Goal: Use online tool/utility: Utilize a website feature to perform a specific function

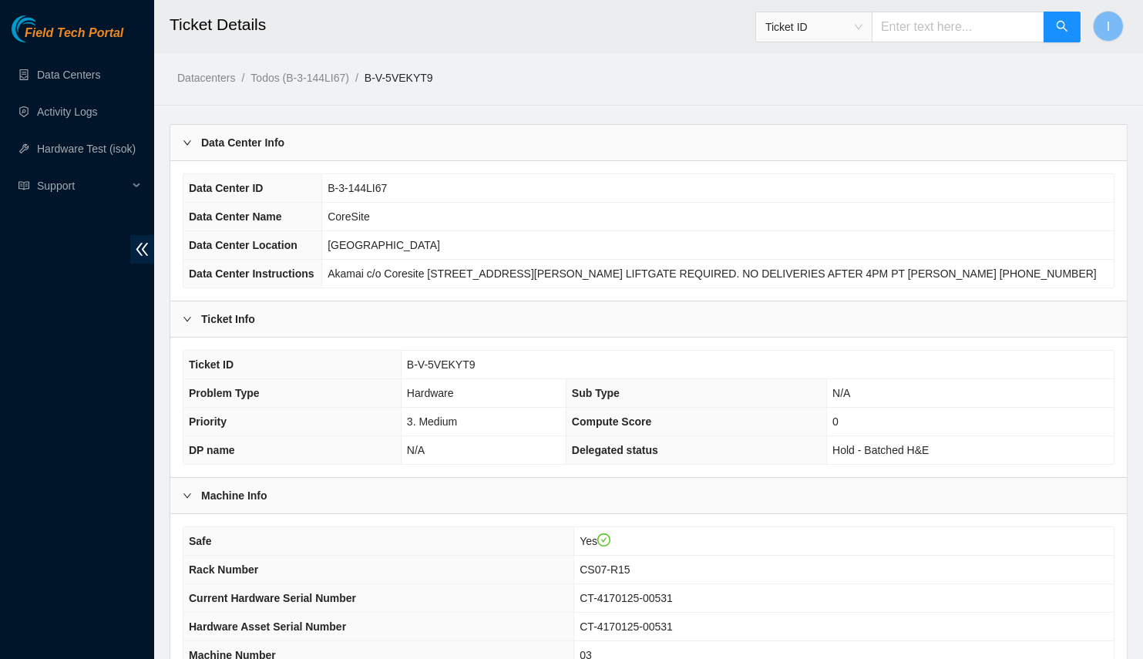
click at [460, 147] on div "Data Center Info" at bounding box center [648, 142] width 956 height 35
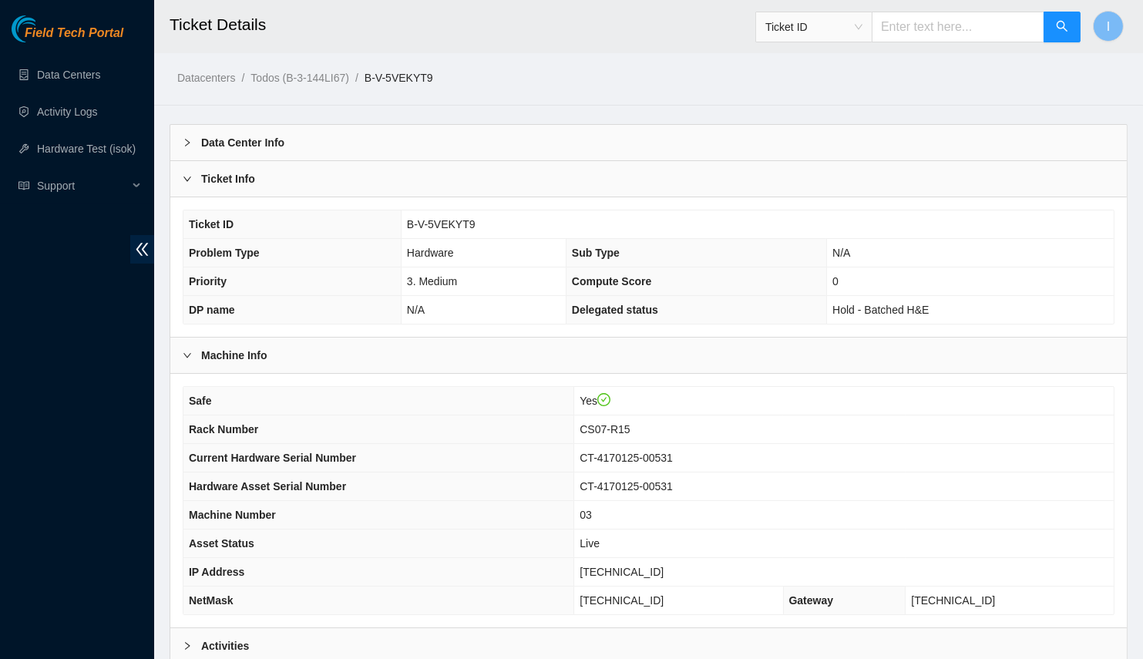
scroll to position [152, 0]
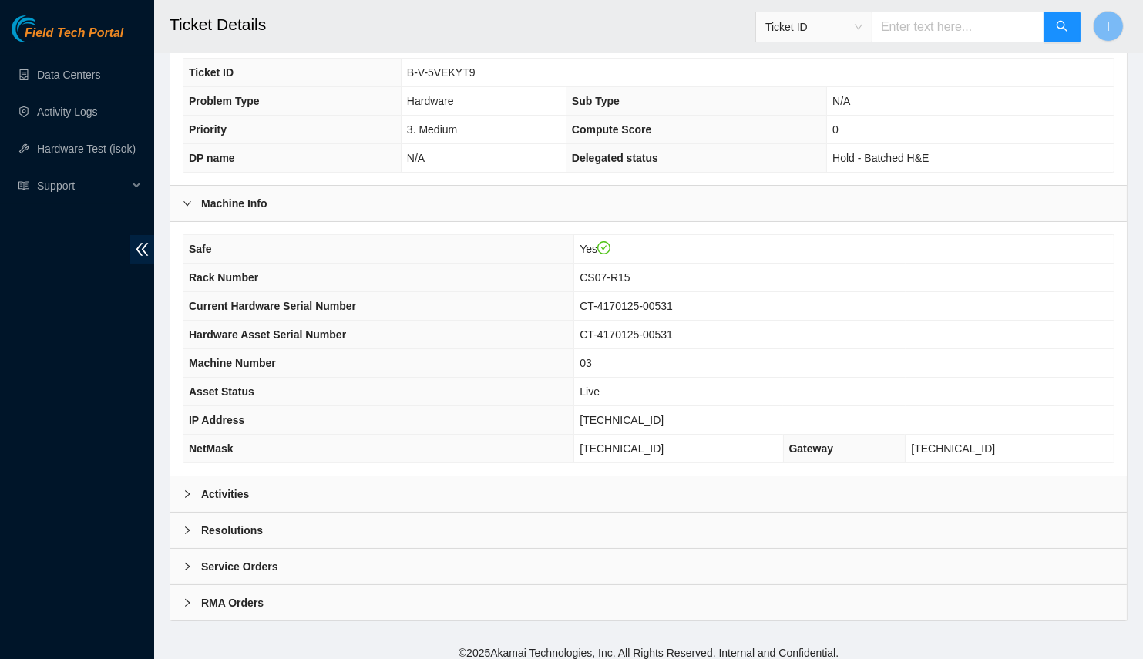
click at [430, 476] on div "Activities" at bounding box center [648, 493] width 956 height 35
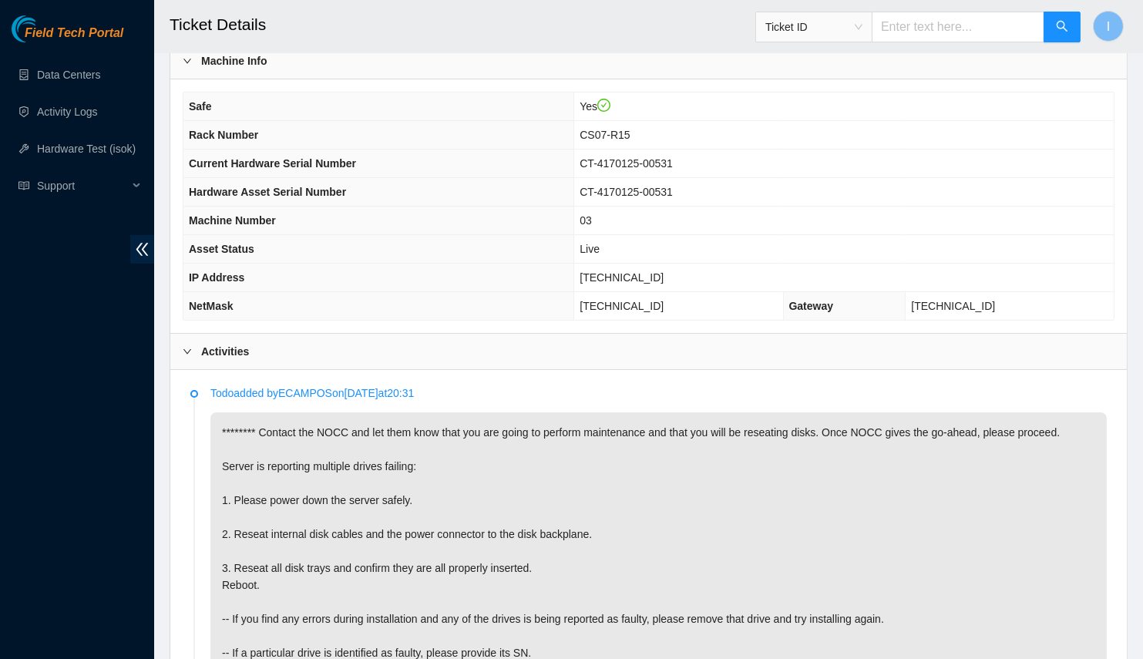
scroll to position [295, 0]
click at [304, 495] on p "******** Contact the NOCC and let them know that you are going to perform maint…" at bounding box center [658, 583] width 896 height 345
click at [301, 499] on p "******** Contact the NOCC and let them know that you are going to perform maint…" at bounding box center [658, 583] width 896 height 345
drag, startPoint x: 306, startPoint y: 519, endPoint x: 301, endPoint y: 499, distance: 20.0
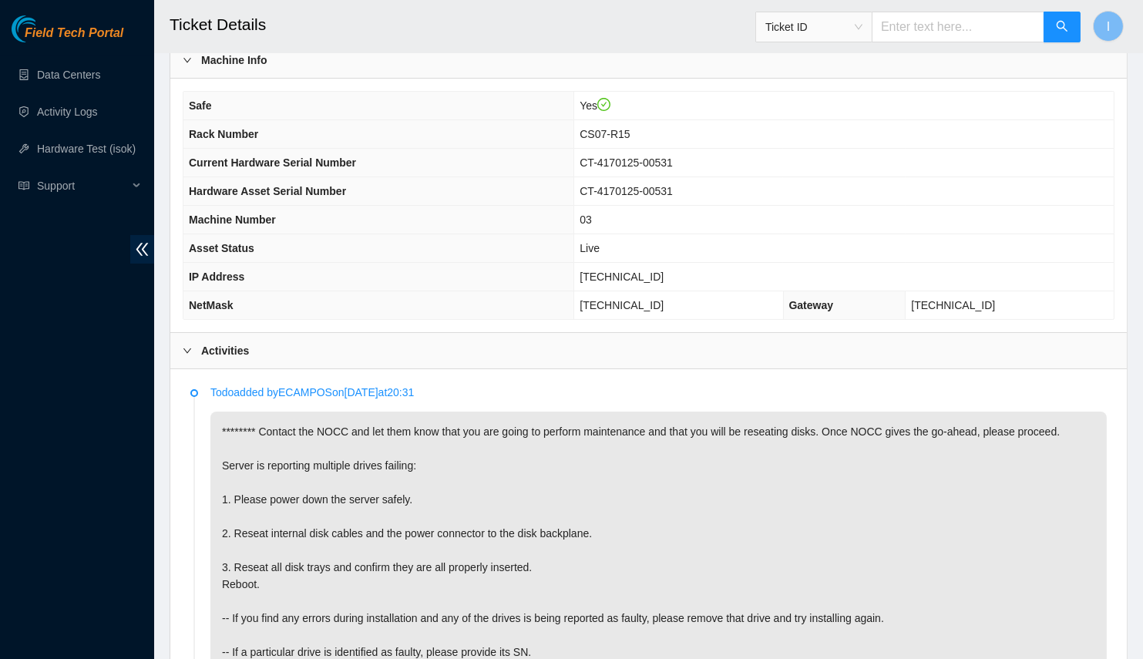
click at [301, 499] on p "******** Contact the NOCC and let them know that you are going to perform maint…" at bounding box center [658, 583] width 896 height 345
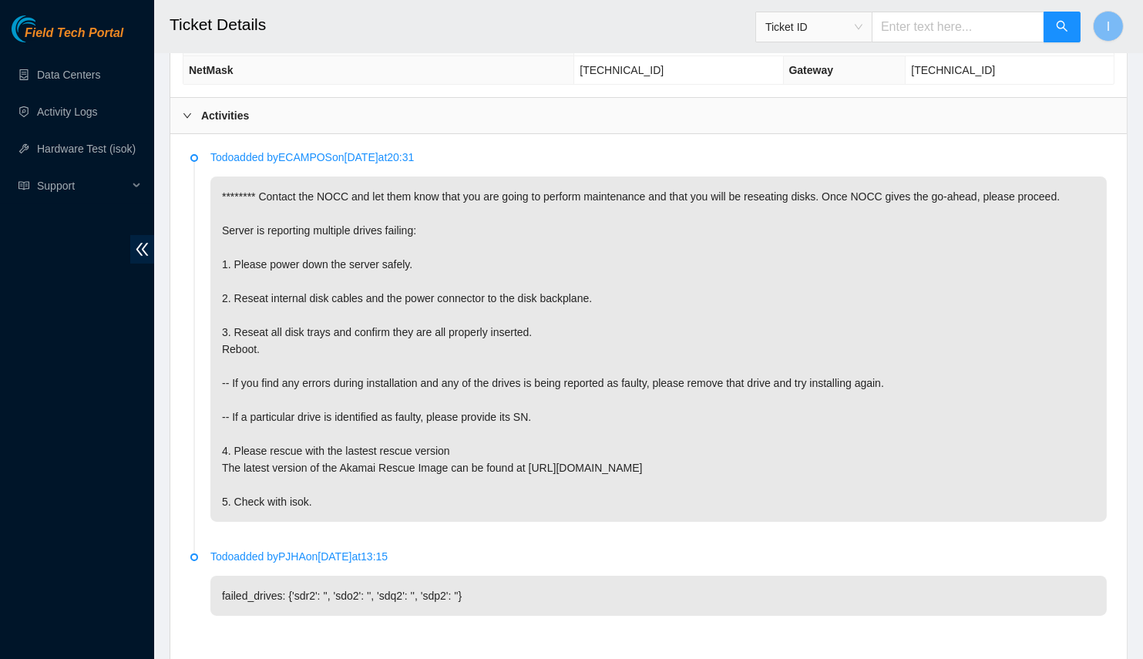
scroll to position [527, 0]
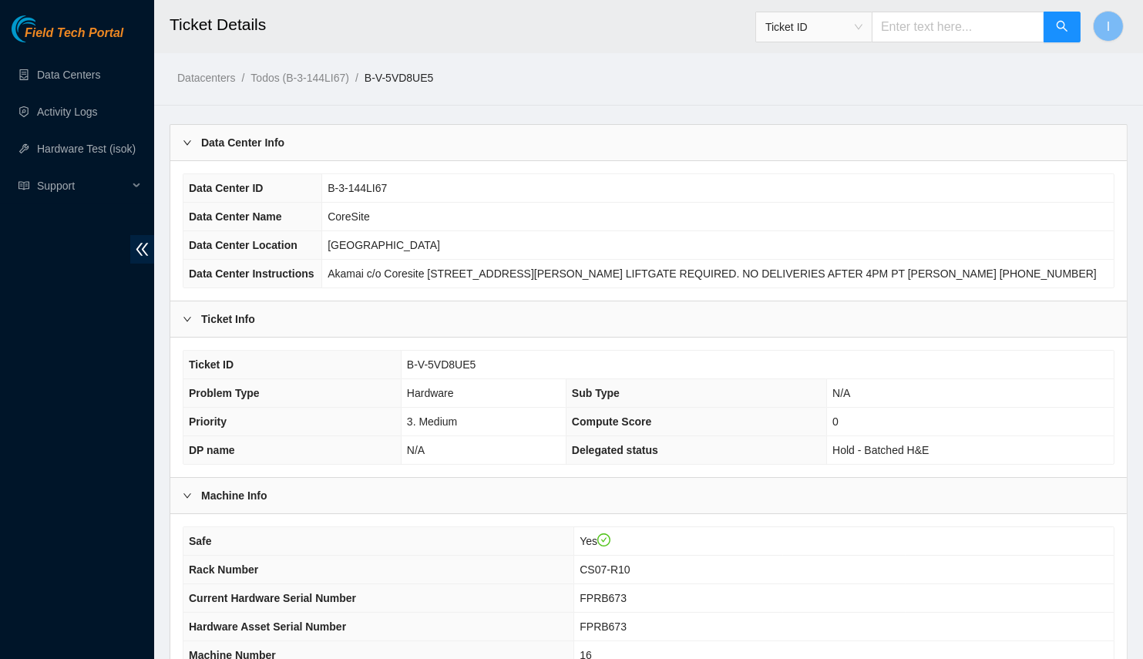
click at [460, 147] on div "Data Center Info" at bounding box center [648, 142] width 956 height 35
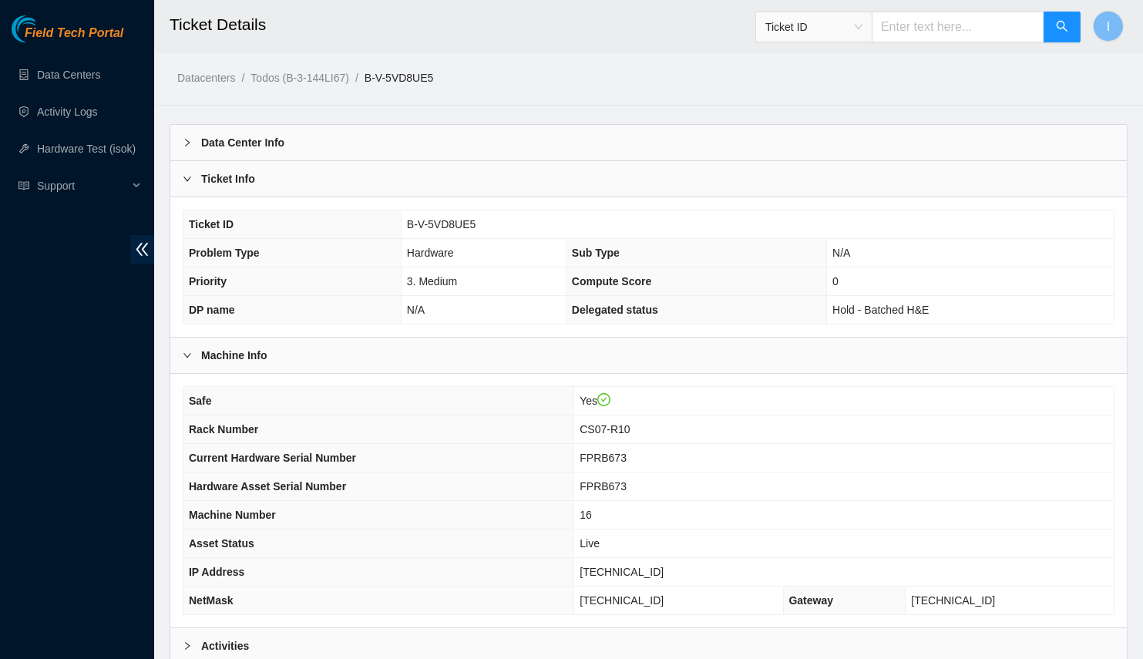
scroll to position [152, 0]
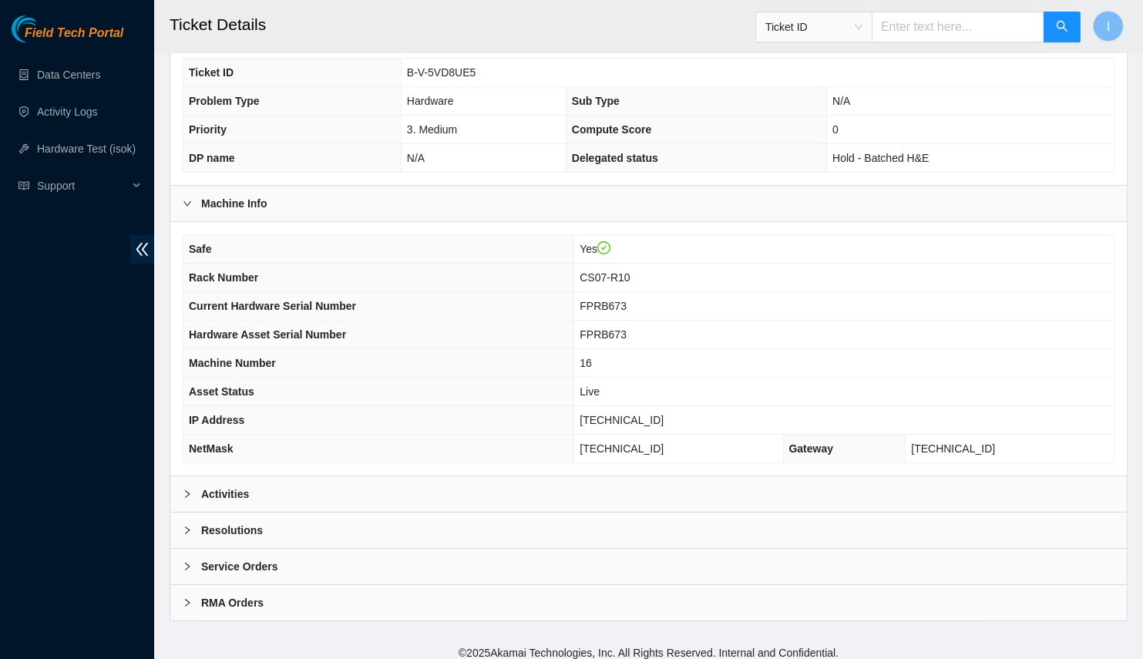
click at [408, 498] on div "Activities" at bounding box center [648, 493] width 956 height 35
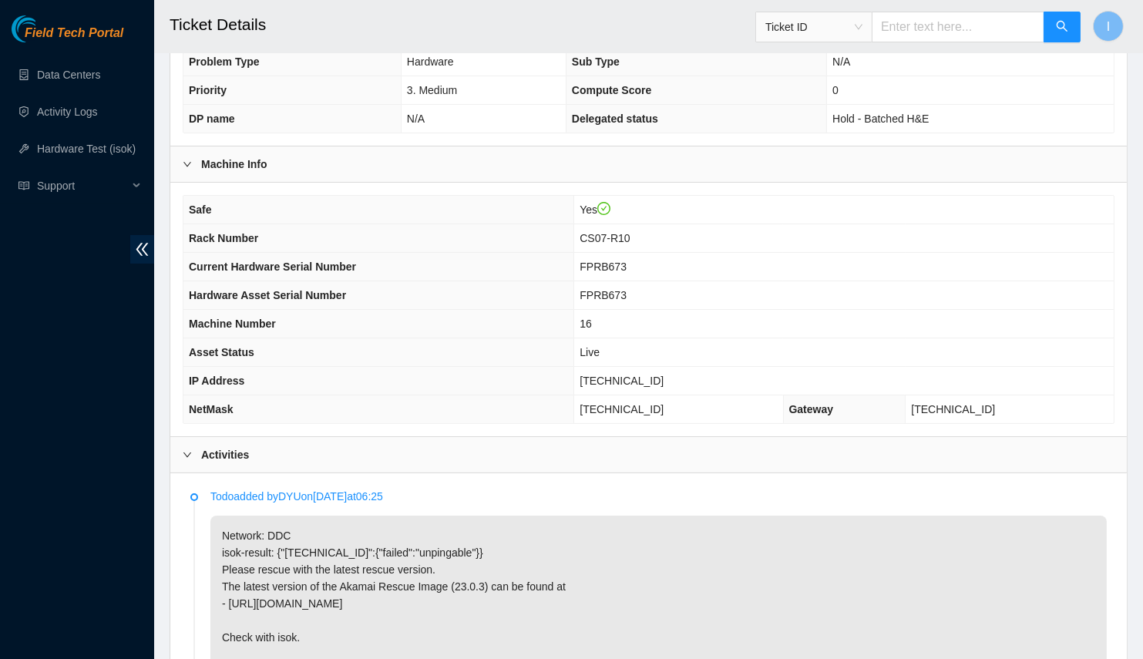
scroll to position [323, 0]
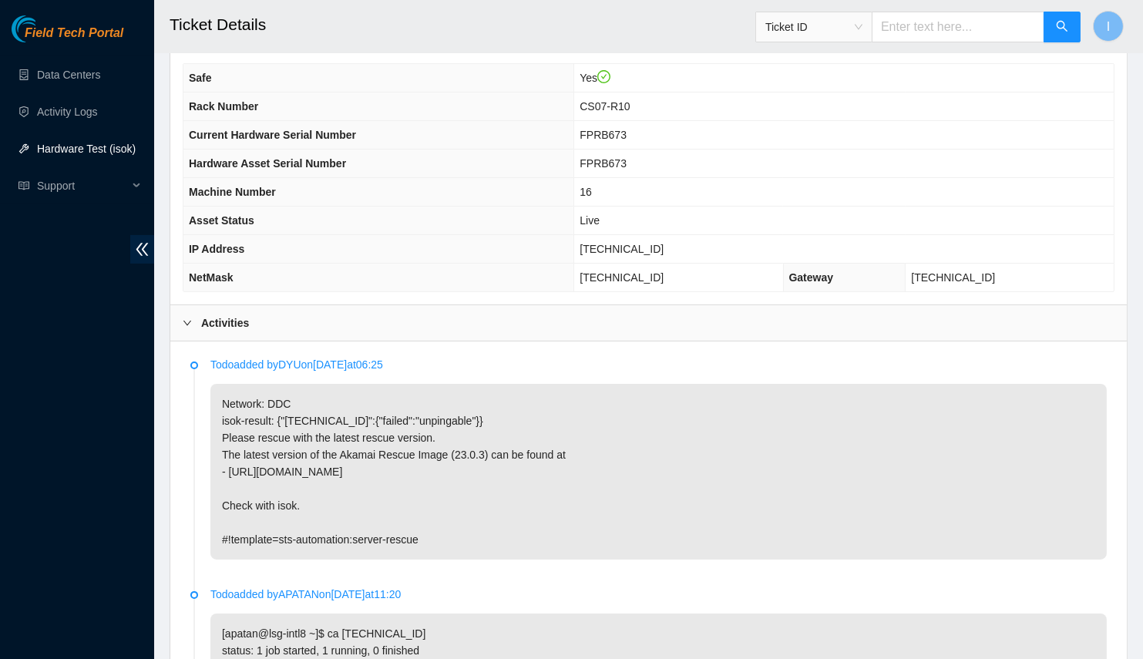
click at [69, 144] on link "Hardware Test (isok)" at bounding box center [86, 149] width 99 height 12
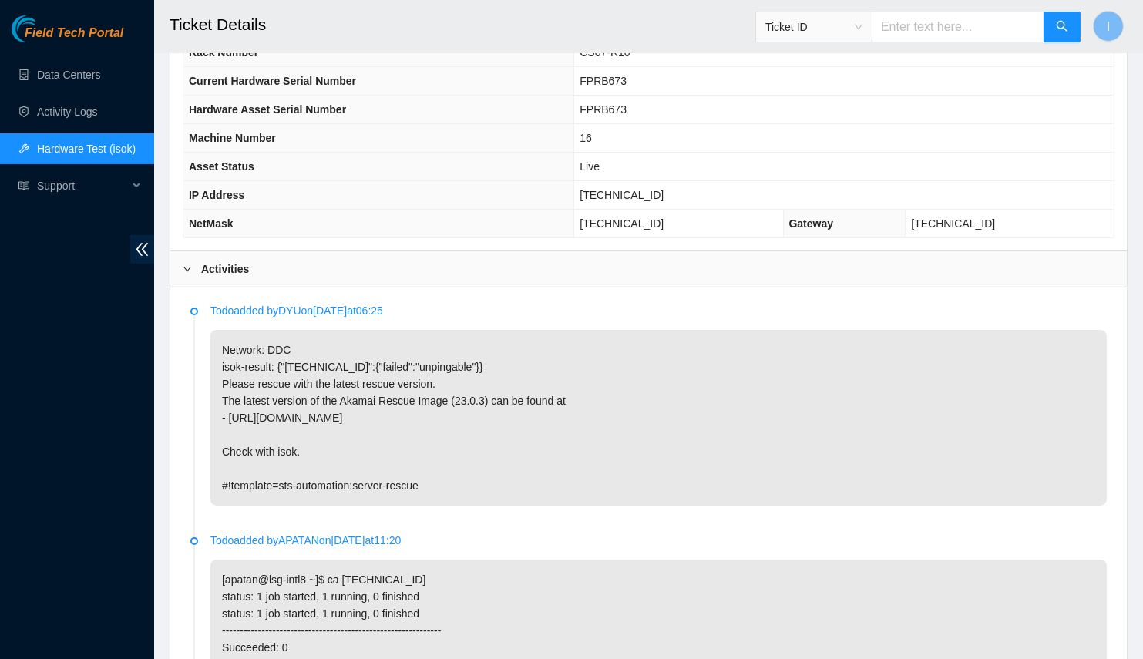
scroll to position [384, 0]
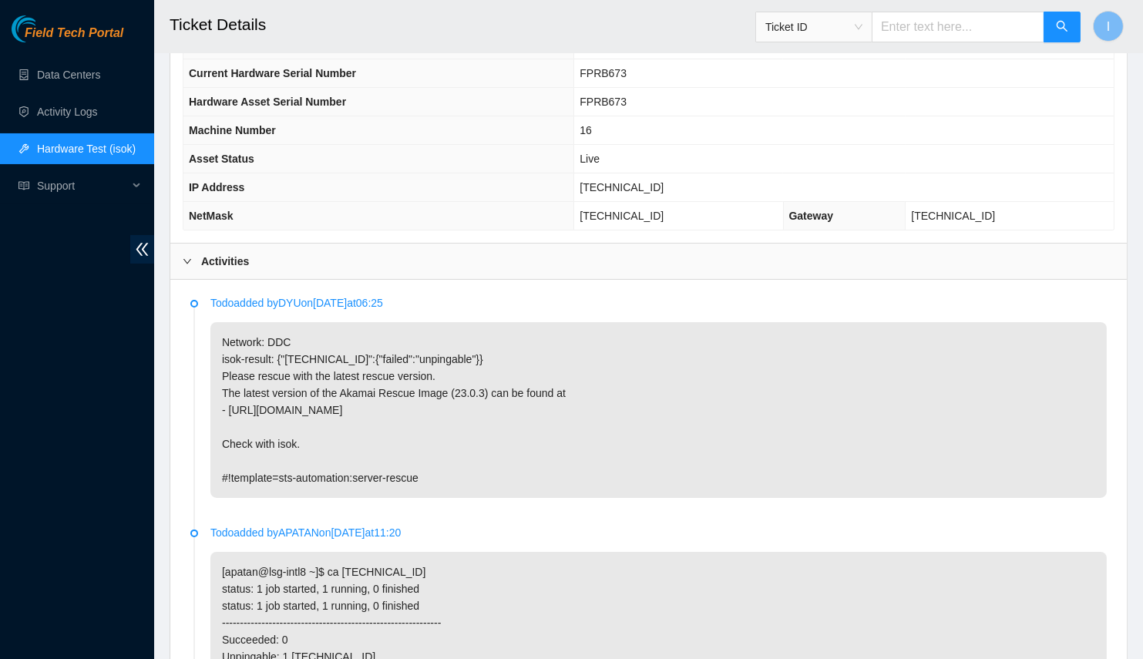
click at [623, 181] on span "[TECHNICAL_ID]" at bounding box center [621, 187] width 84 height 12
copy span "[TECHNICAL_ID]"
click at [623, 181] on span "[TECHNICAL_ID]" at bounding box center [621, 187] width 84 height 12
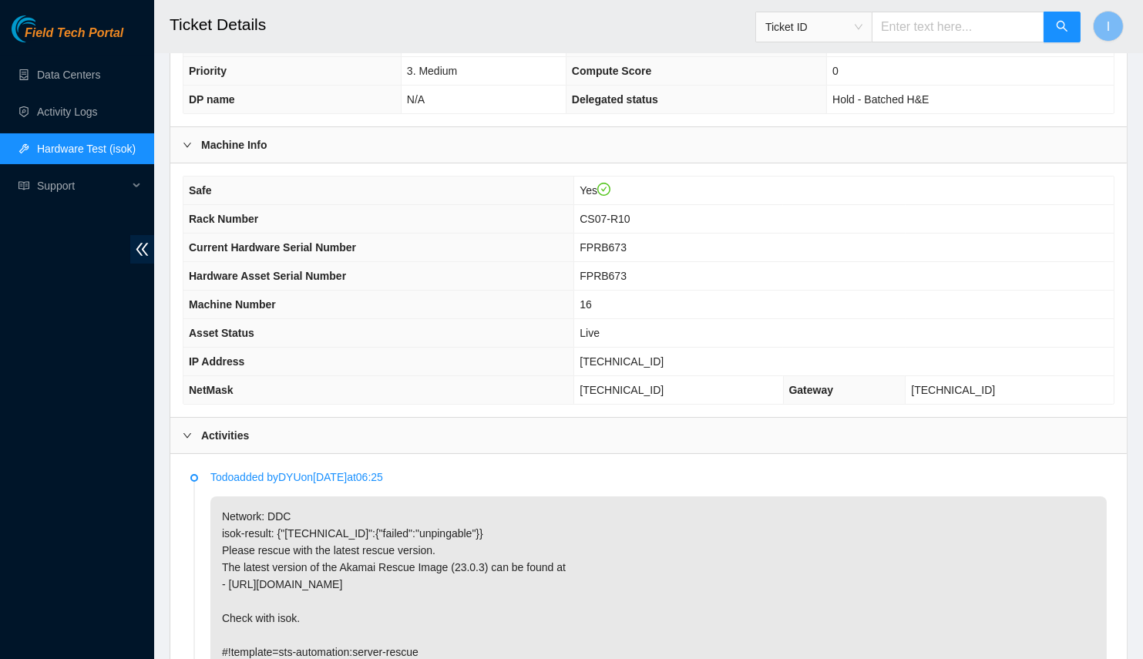
scroll to position [239, 0]
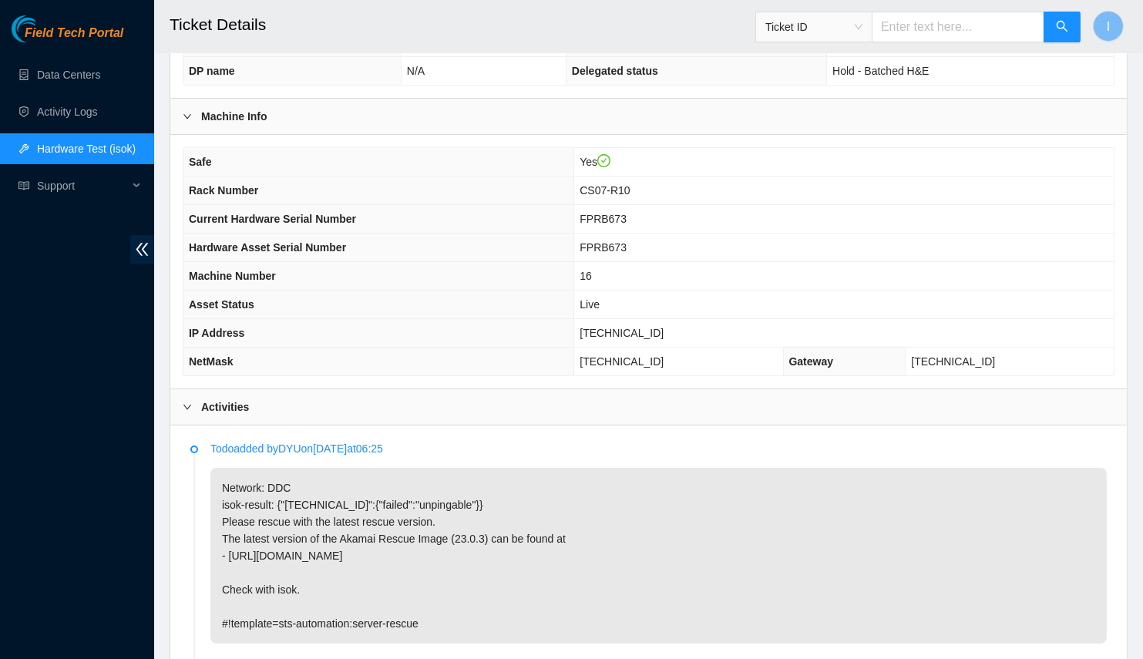
click at [643, 327] on span "[TECHNICAL_ID]" at bounding box center [621, 333] width 84 height 12
copy span "[TECHNICAL_ID]"
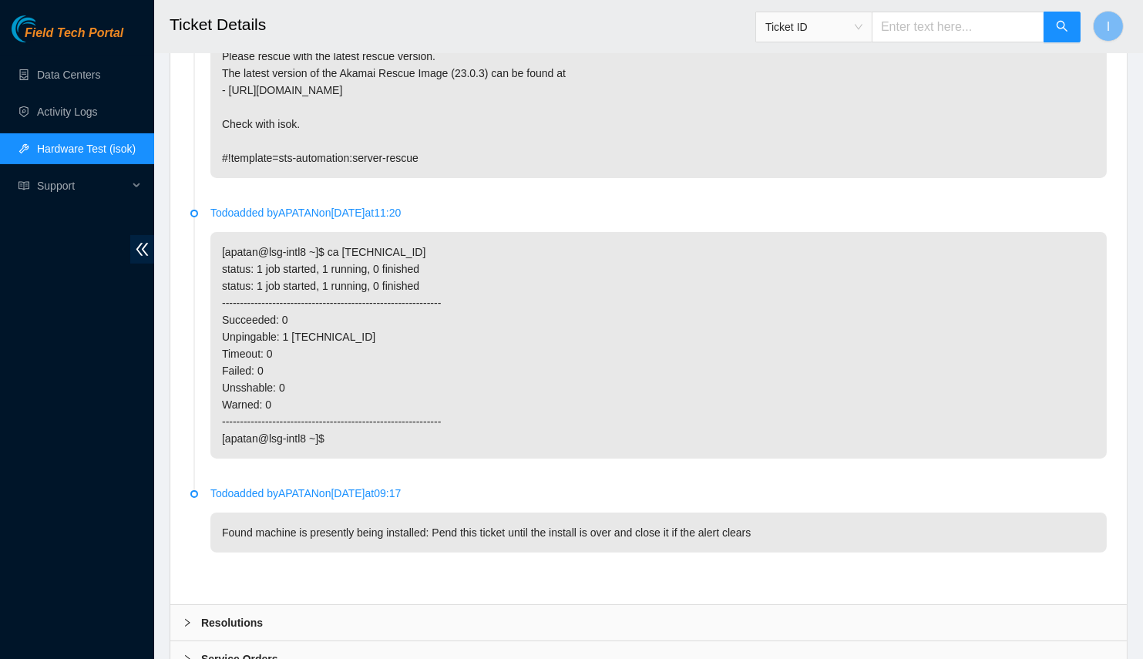
scroll to position [796, 0]
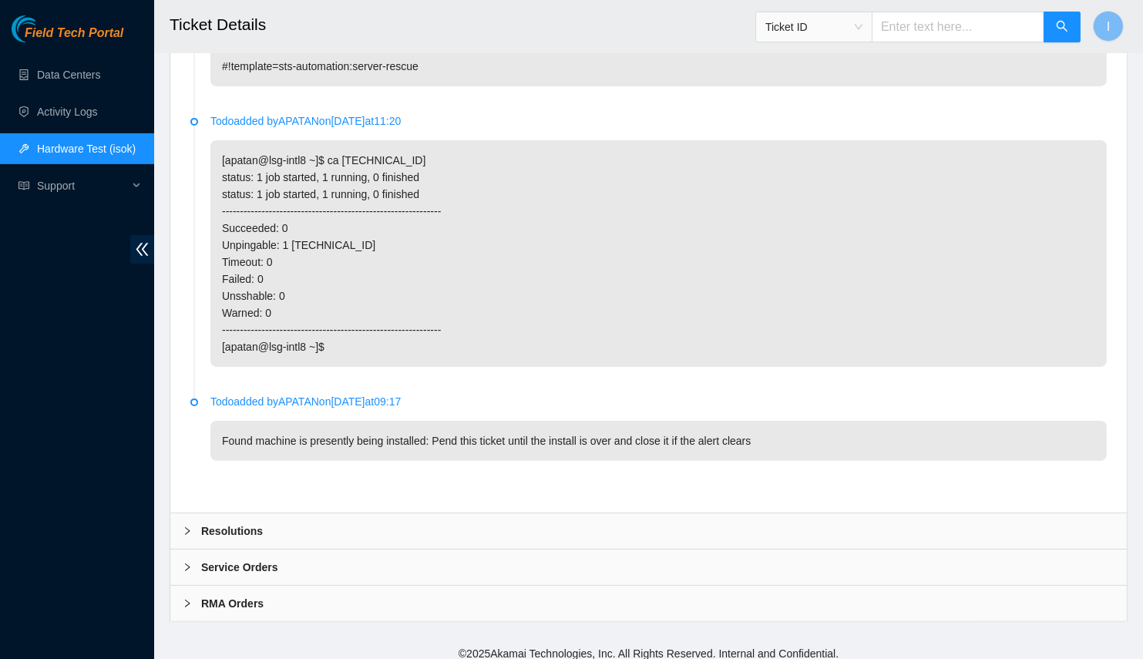
click at [455, 532] on div "Resolutions" at bounding box center [648, 530] width 956 height 35
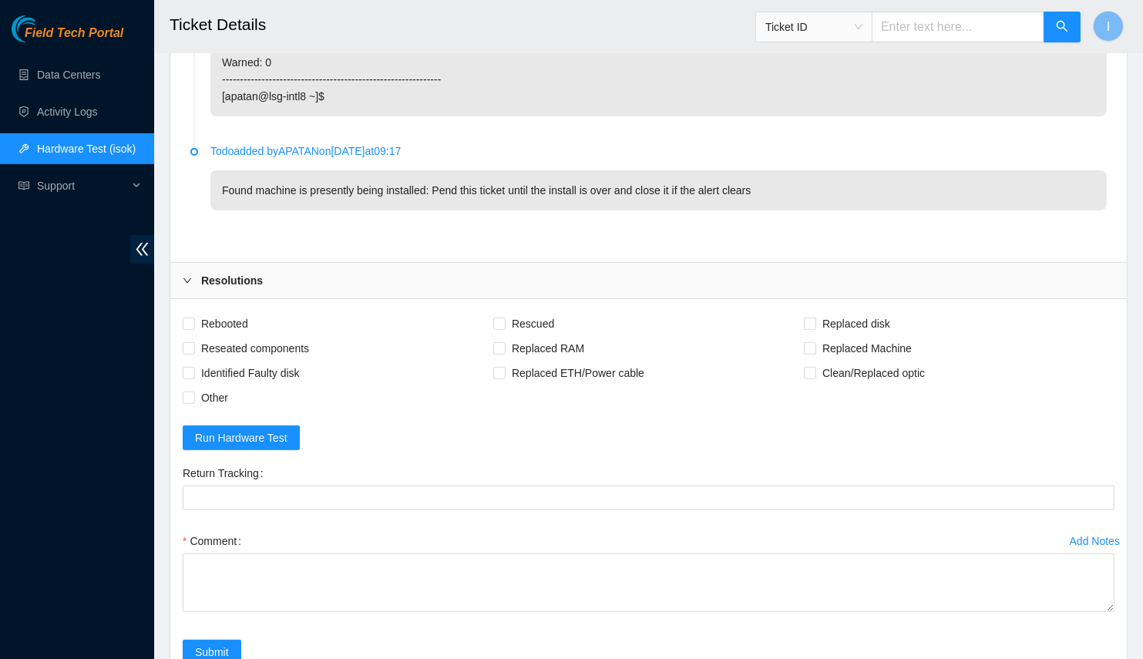
scroll to position [1050, 0]
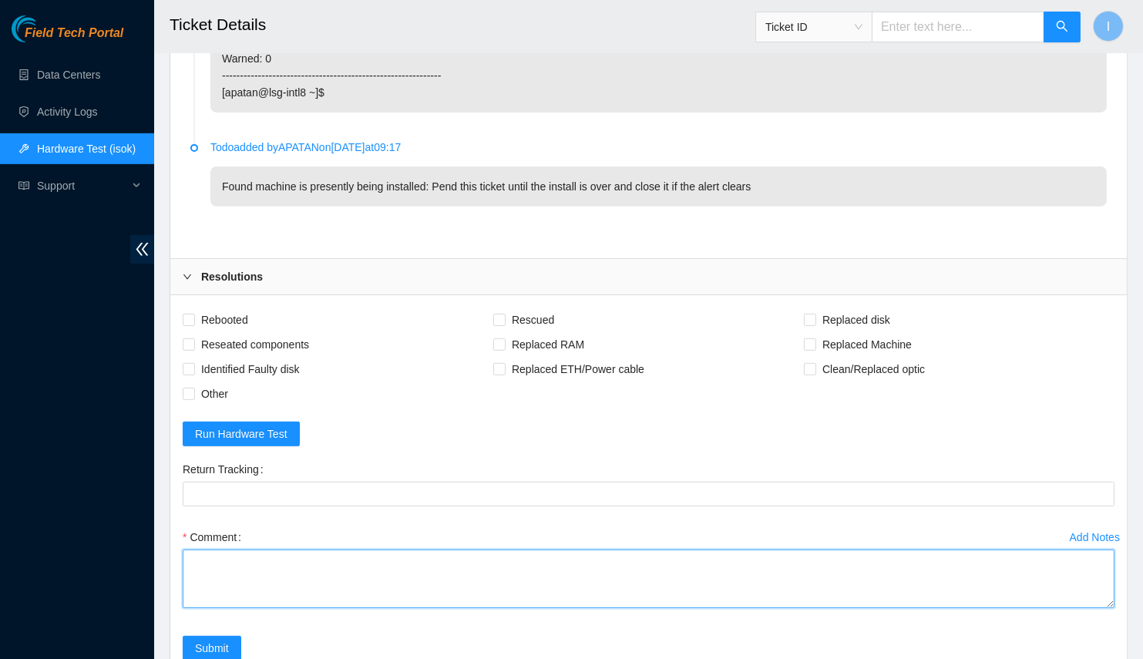
click at [413, 549] on textarea "Comment" at bounding box center [649, 578] width 932 height 59
paste textarea "{"104.77.187.147":{"passed":"ok"}}"
click at [314, 572] on textarea "A simple reboot seems to have solved the issue {"104.77.187.147":{"passed":"ok"…" at bounding box center [649, 578] width 932 height 59
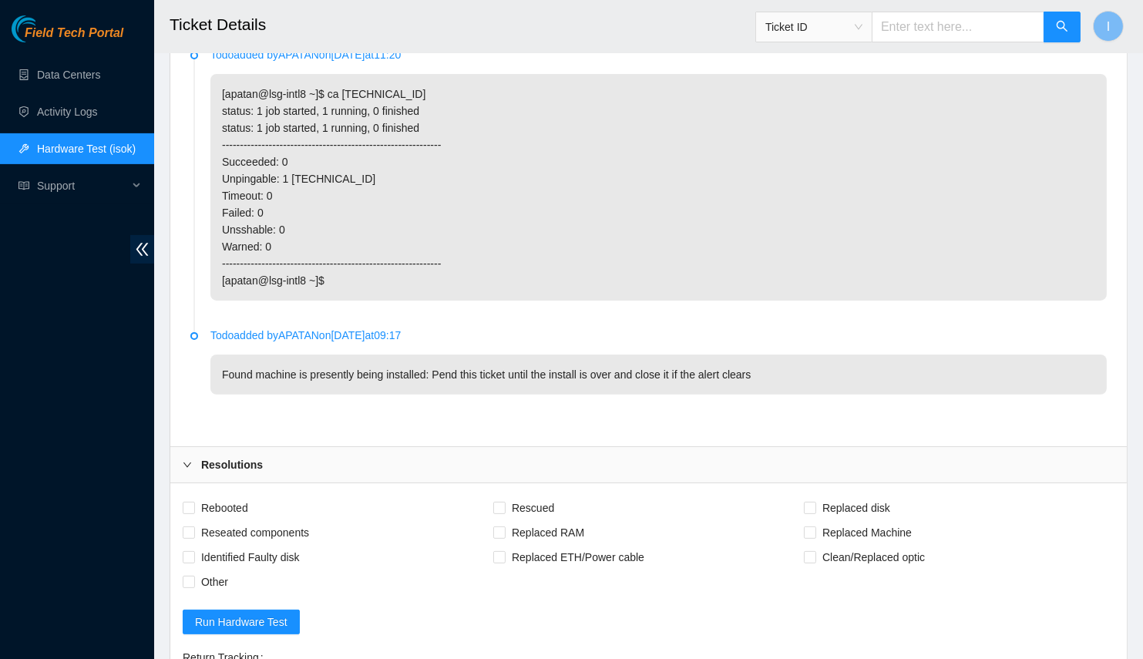
scroll to position [1192, 0]
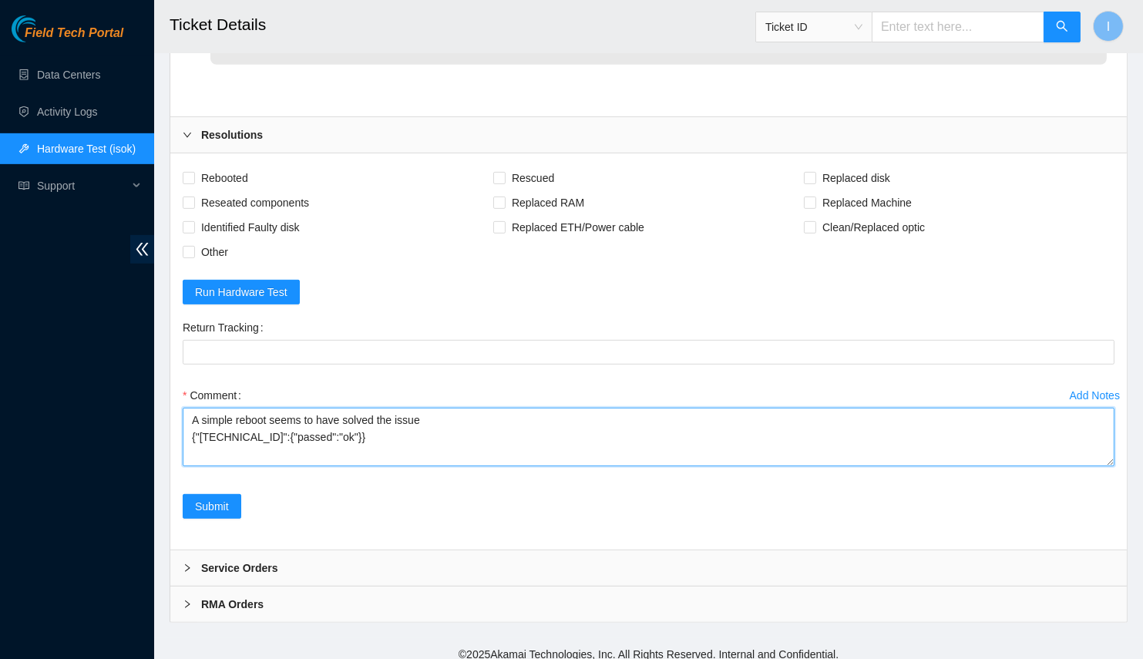
type textarea "A simple reboot seems to have solved the issue {"104.77.187.147":{"passed":"ok"…"
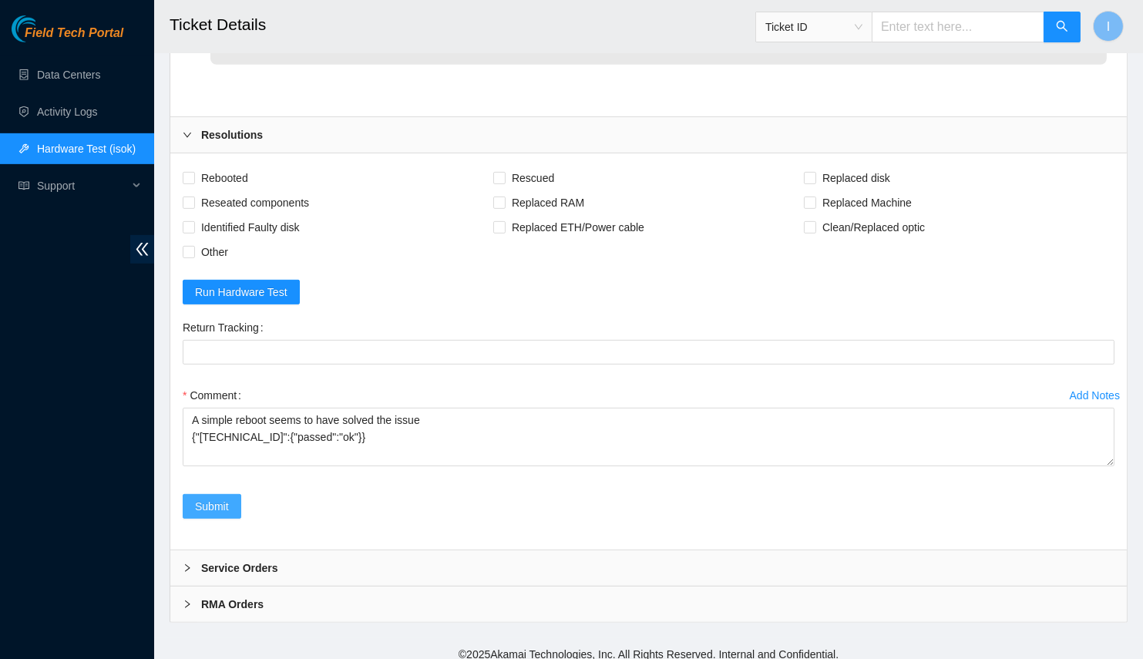
click at [230, 499] on button "Submit" at bounding box center [212, 506] width 59 height 25
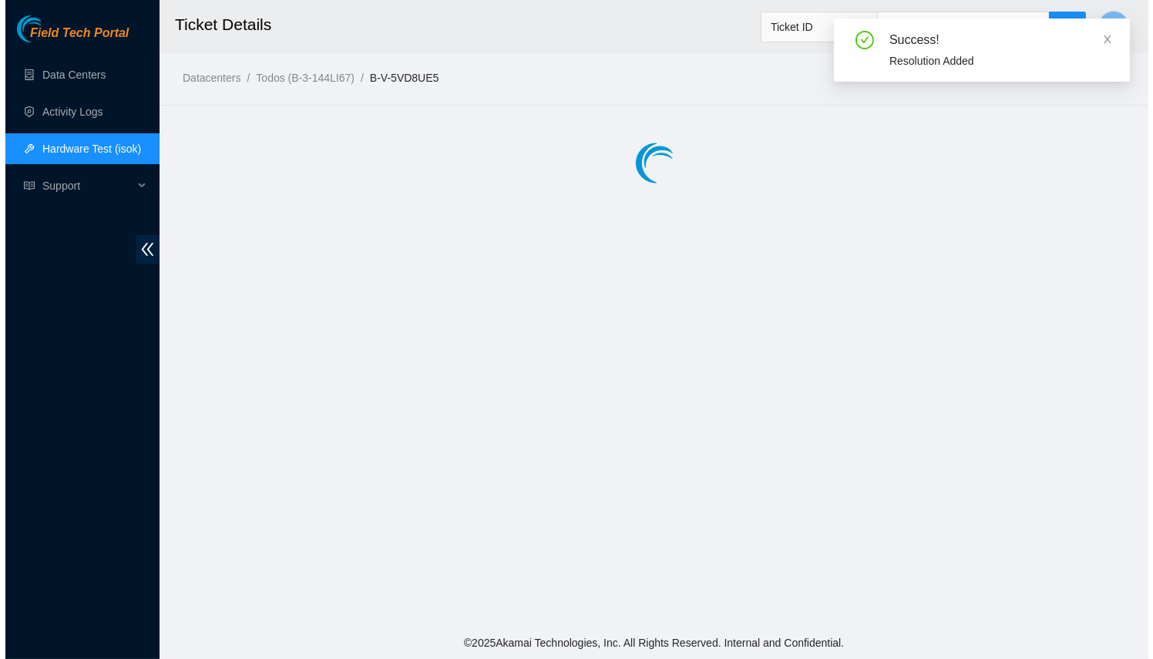
scroll to position [0, 0]
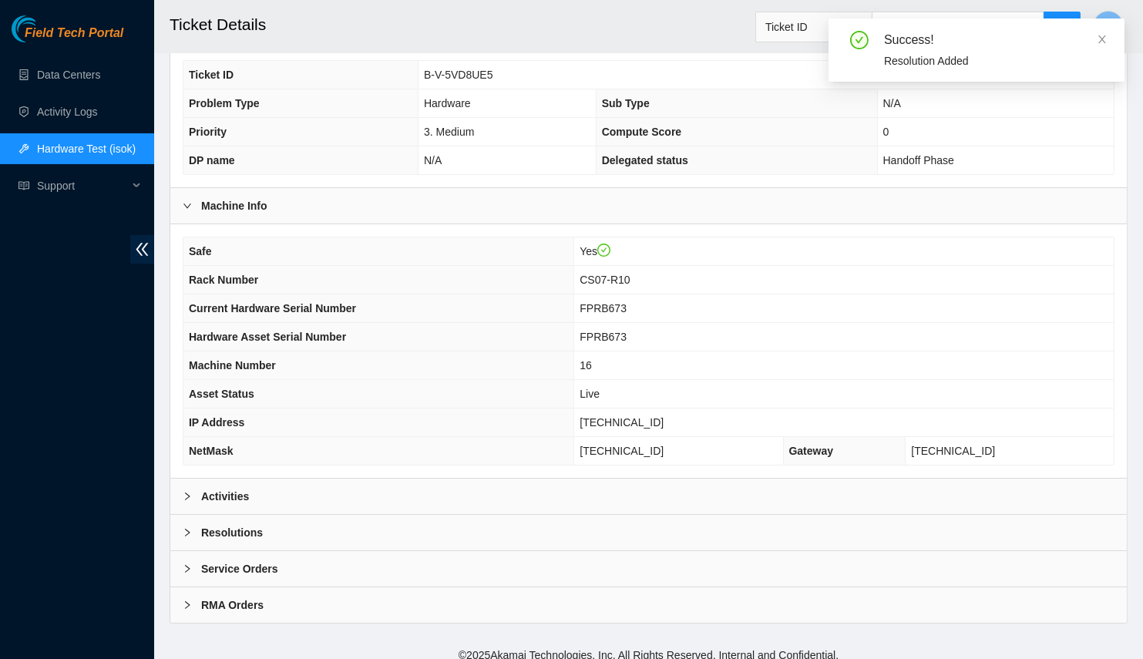
click at [506, 496] on div "Activities" at bounding box center [648, 495] width 956 height 35
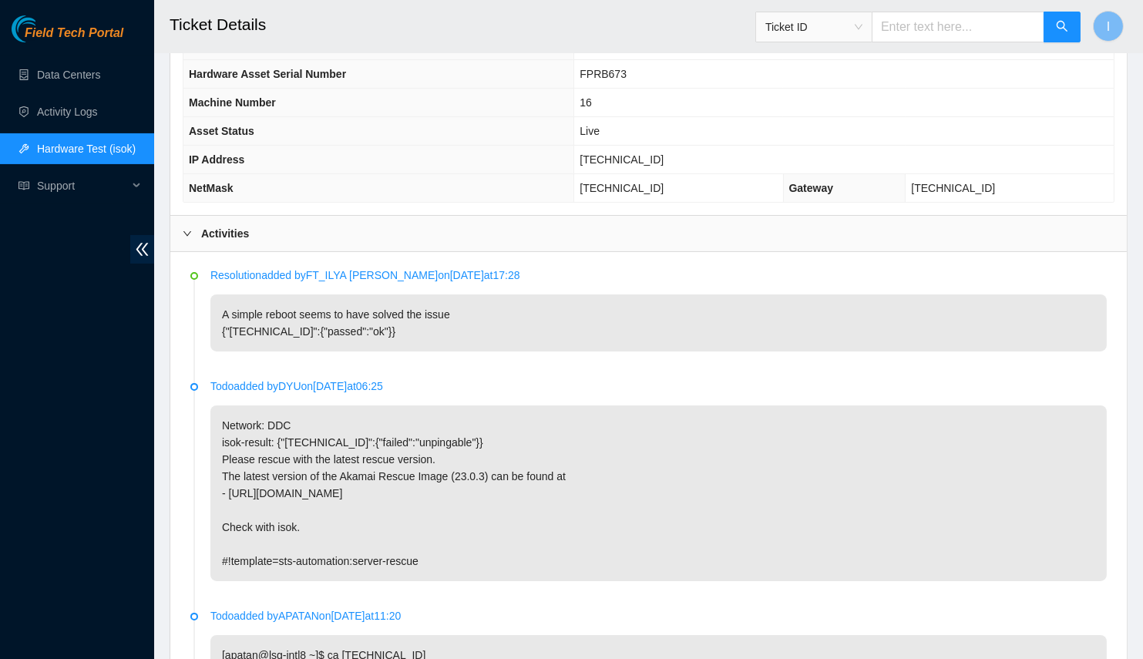
scroll to position [594, 0]
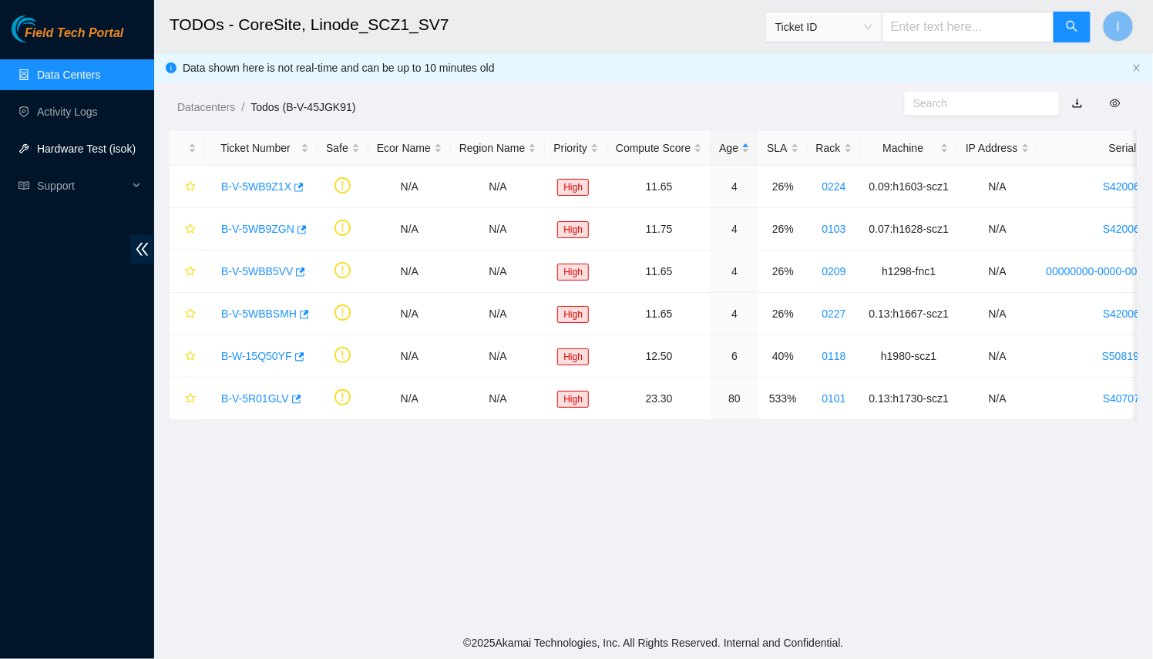
click at [60, 149] on link "Hardware Test (isok)" at bounding box center [86, 149] width 99 height 12
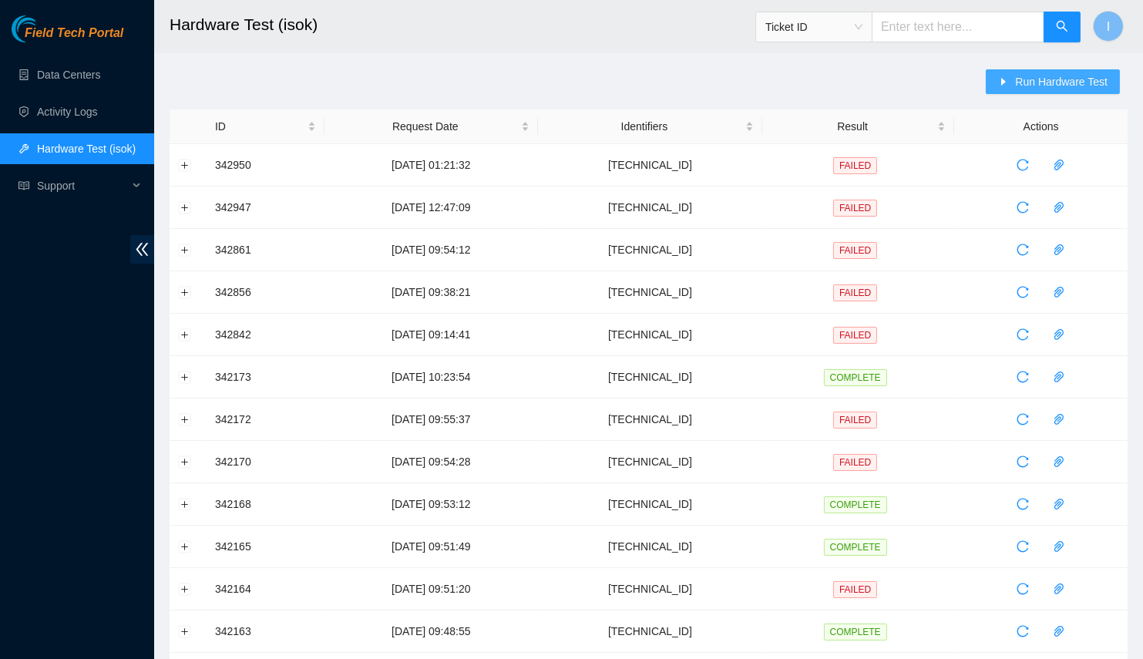
click at [1005, 76] on icon "caret-right" at bounding box center [1003, 81] width 11 height 11
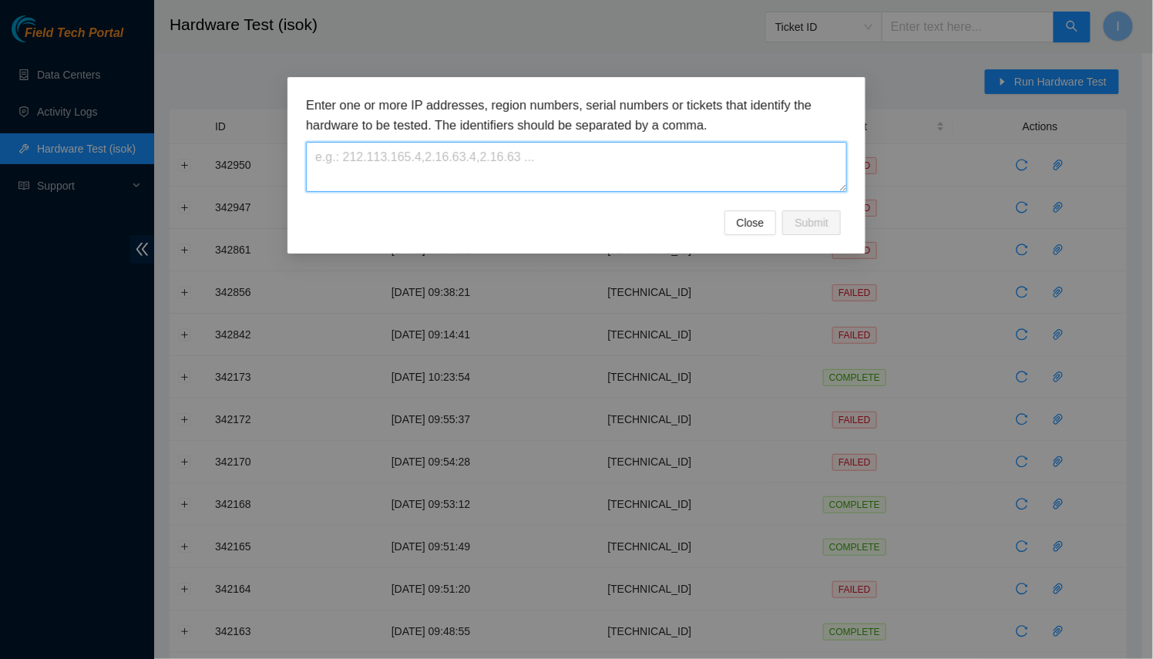
click at [640, 163] on textarea at bounding box center [576, 167] width 541 height 50
paste textarea "2.22.28.228"
type textarea "2.22.28.228"
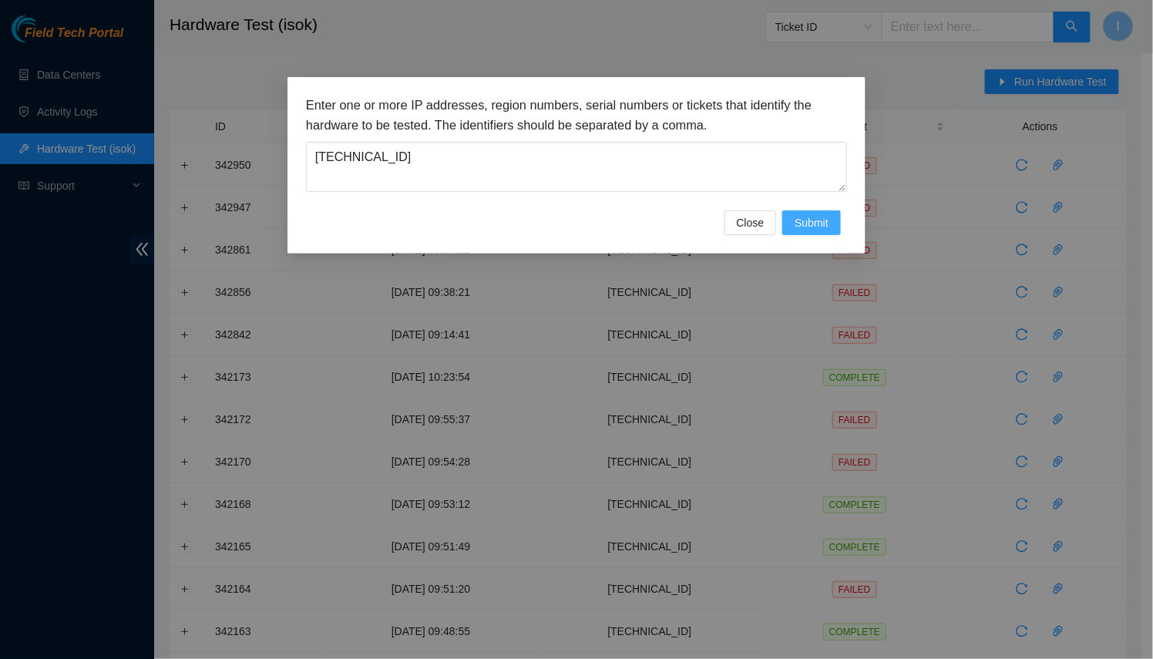
click at [818, 227] on span "Submit" at bounding box center [811, 222] width 34 height 17
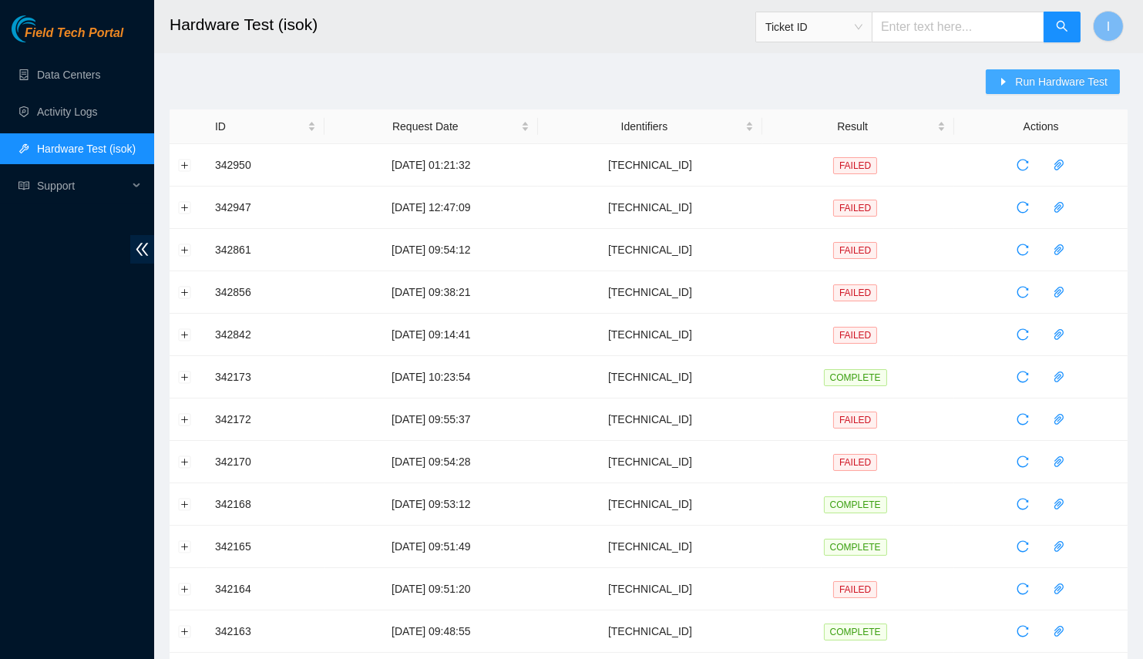
click at [1053, 86] on span "Run Hardware Test" at bounding box center [1061, 81] width 92 height 17
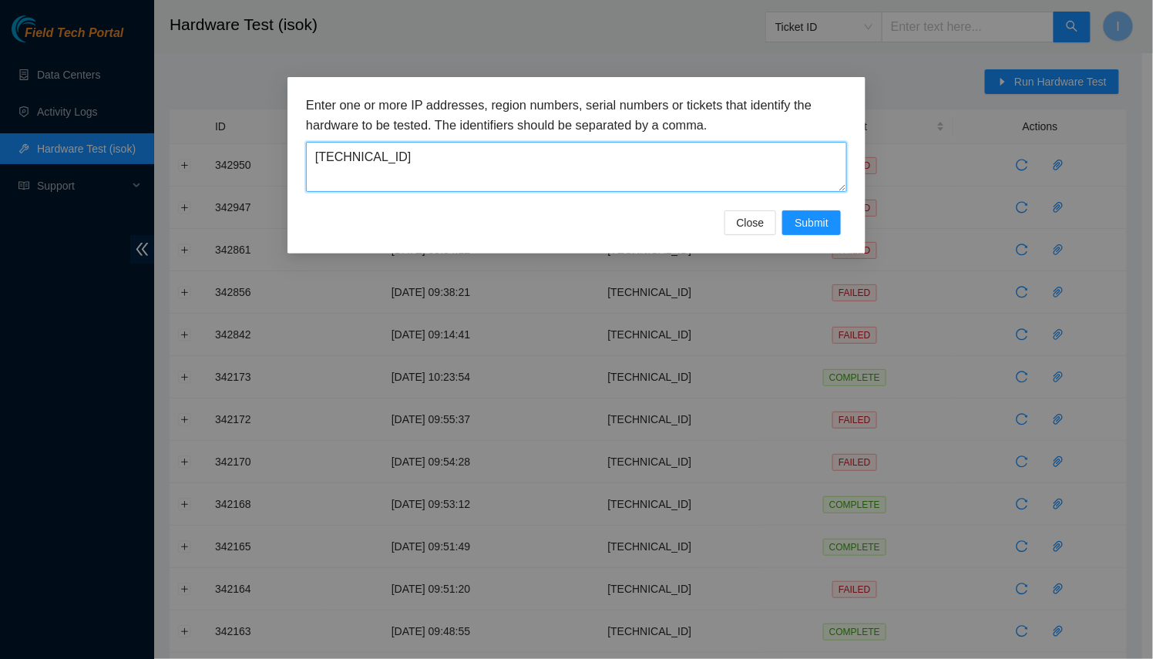
click at [613, 156] on textarea "2.22.28.228" at bounding box center [576, 167] width 541 height 50
click at [815, 226] on span "Submit" at bounding box center [811, 222] width 34 height 17
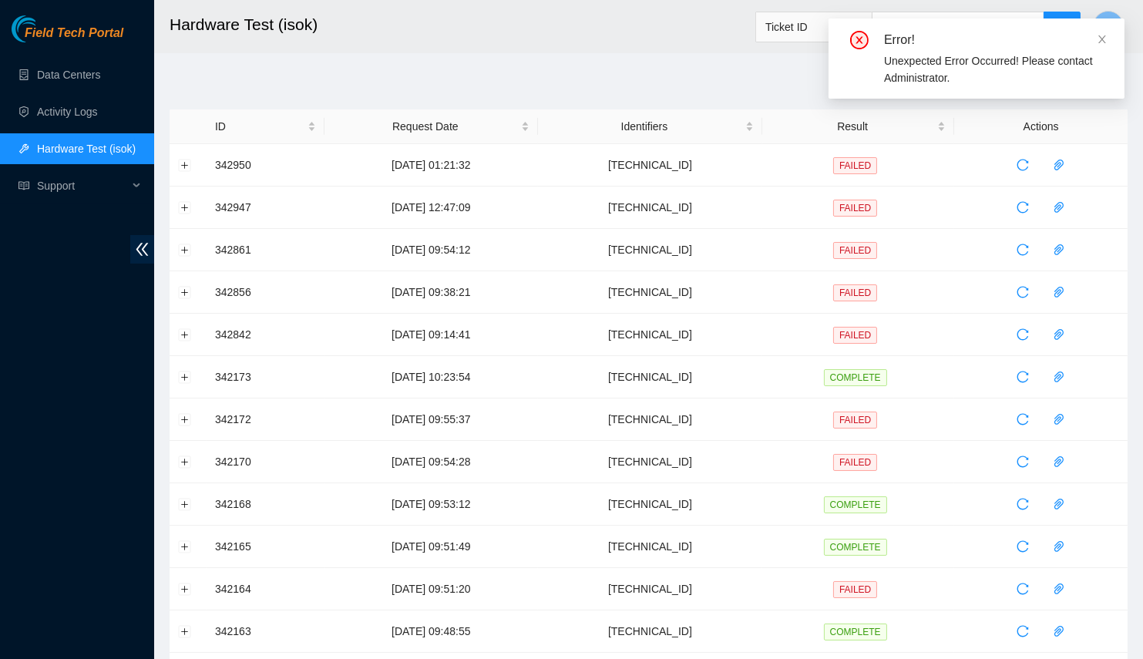
click at [1028, 63] on div "Unexpected Error Occurred! Please contact Administrator." at bounding box center [995, 69] width 222 height 34
drag, startPoint x: 1028, startPoint y: 63, endPoint x: 987, endPoint y: 85, distance: 46.2
click at [987, 85] on div "Unexpected Error Occurred! Please contact Administrator." at bounding box center [995, 69] width 222 height 34
click at [988, 81] on div "Unexpected Error Occurred! Please contact Administrator." at bounding box center [995, 69] width 222 height 34
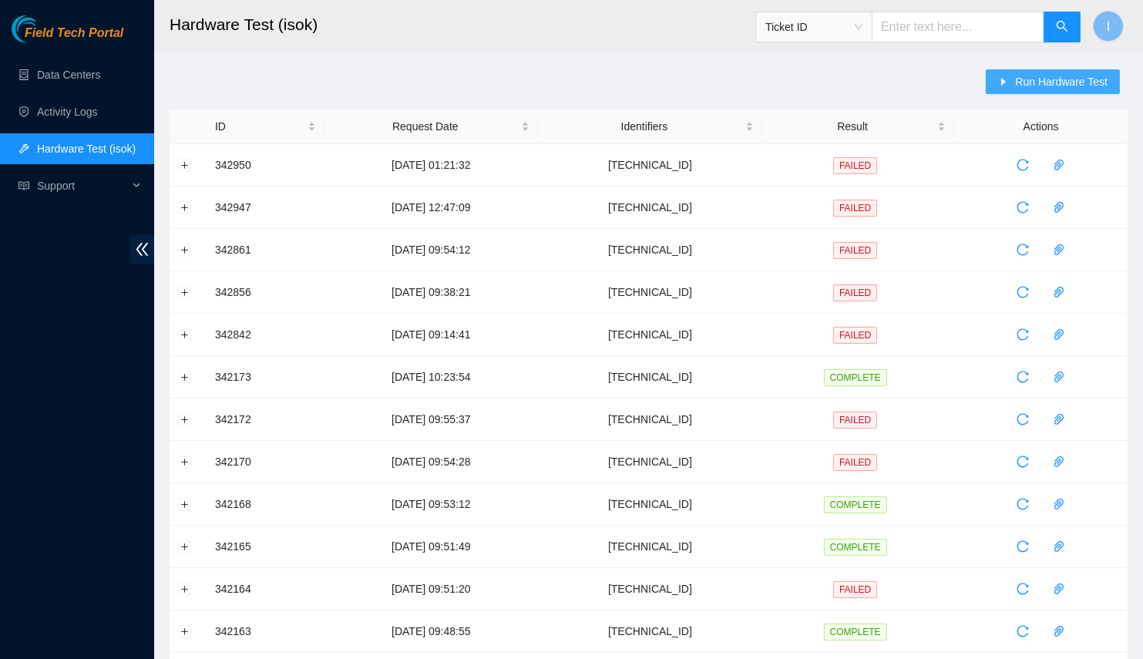
click at [1064, 83] on span "Run Hardware Test" at bounding box center [1061, 81] width 92 height 17
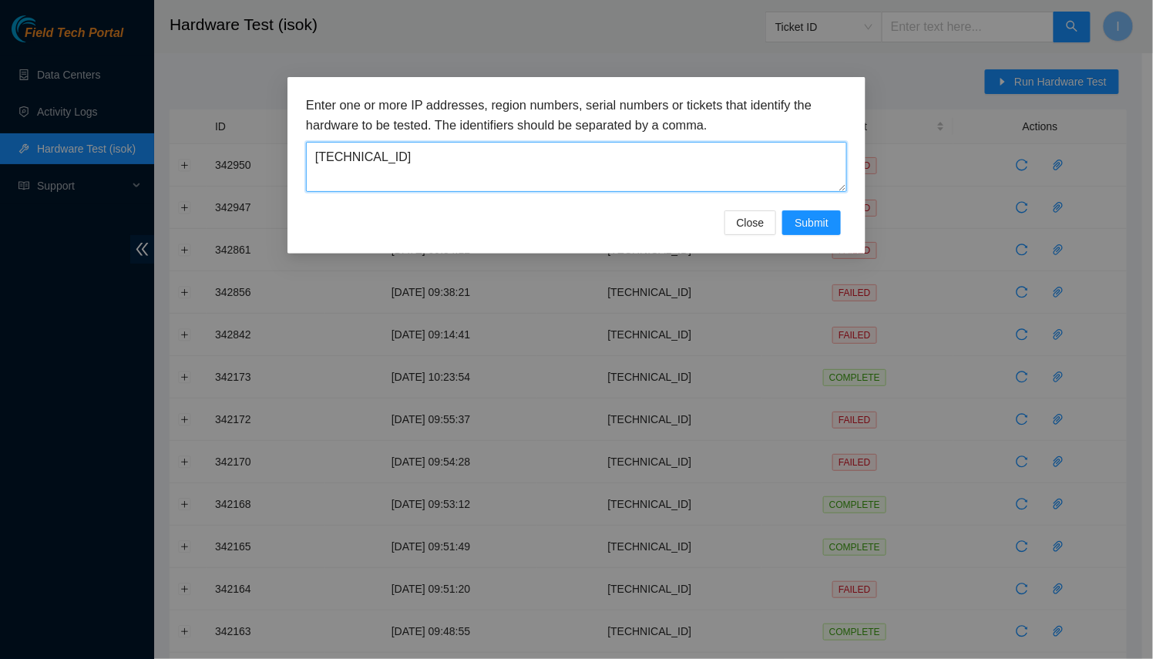
click at [752, 143] on textarea "2.22.28.228" at bounding box center [576, 167] width 541 height 50
paste textarea "[TECHNICAL_ID]"
paste textarea
type textarea "[TECHNICAL_ID]"
click at [811, 212] on button "Submit" at bounding box center [811, 222] width 59 height 25
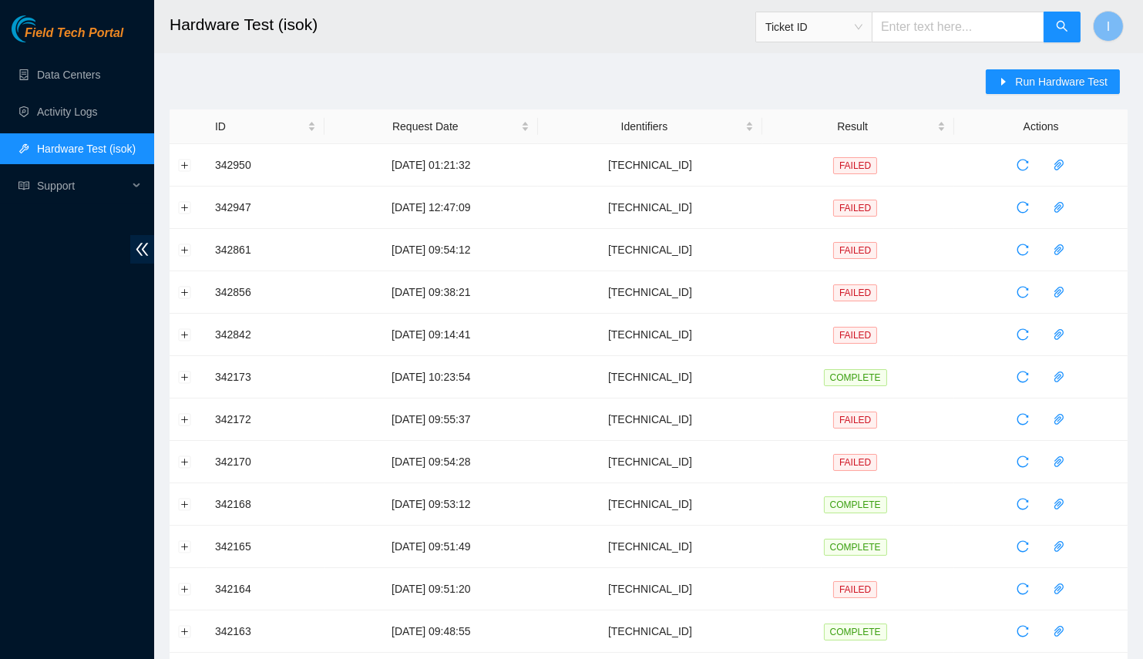
click at [1038, 98] on div "Run Hardware Test" at bounding box center [1057, 89] width 142 height 40
click at [1046, 87] on span "Run Hardware Test" at bounding box center [1061, 81] width 92 height 17
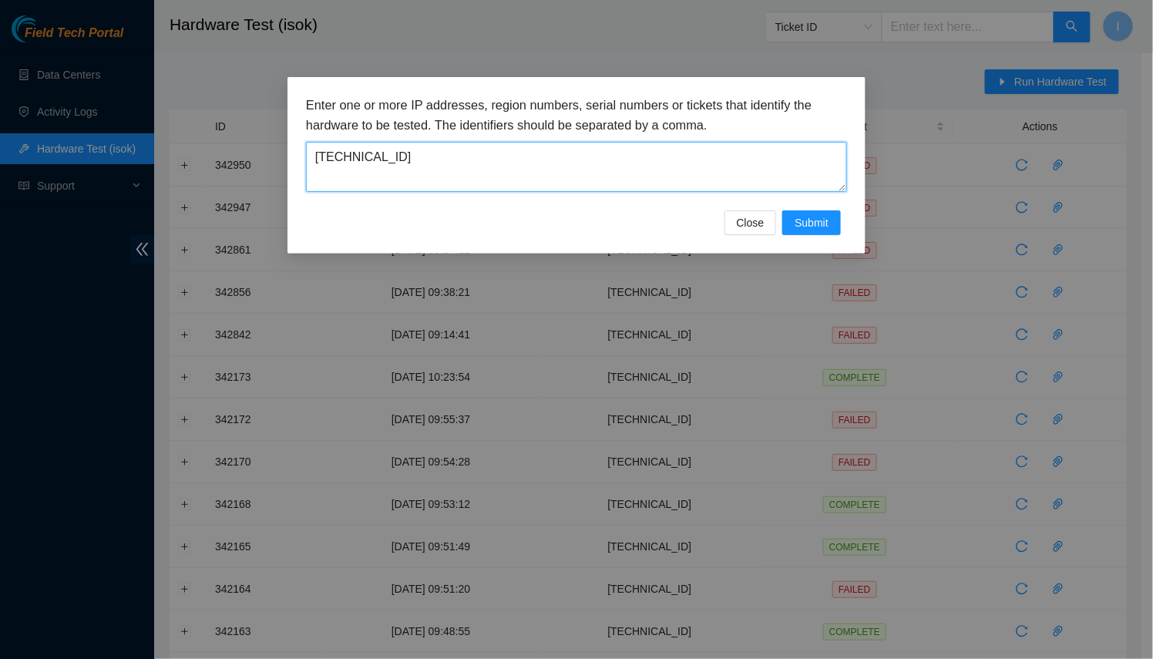
click at [697, 163] on textarea "[TECHNICAL_ID]" at bounding box center [576, 167] width 541 height 50
click at [827, 214] on span "Submit" at bounding box center [811, 222] width 34 height 17
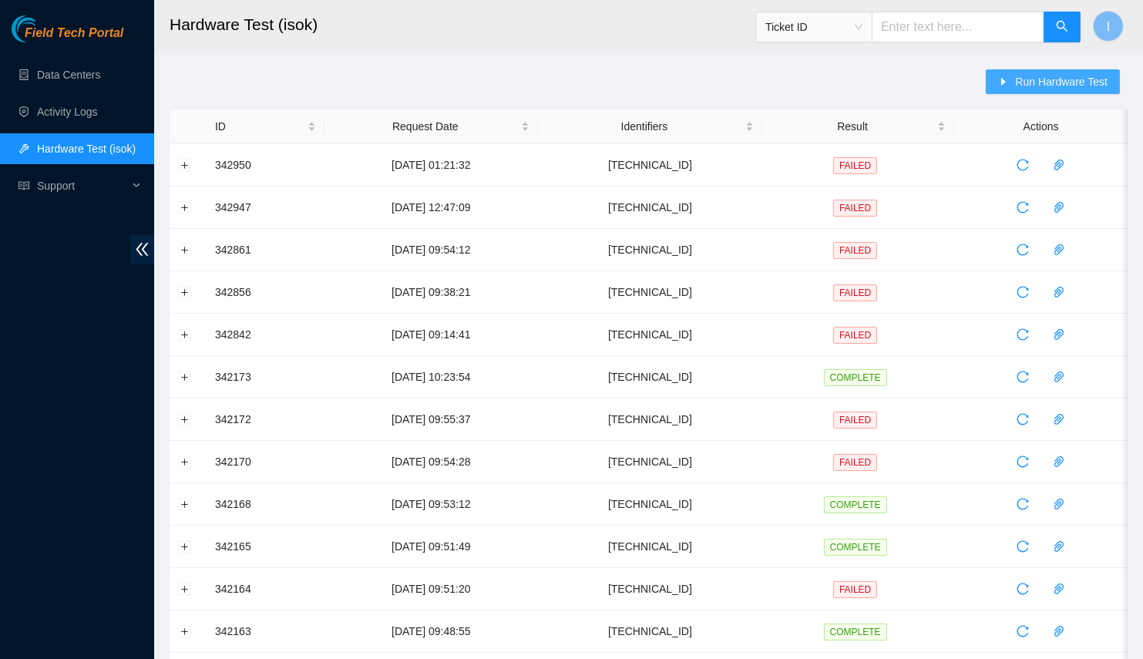
click at [1004, 84] on icon "caret-right" at bounding box center [1003, 81] width 11 height 11
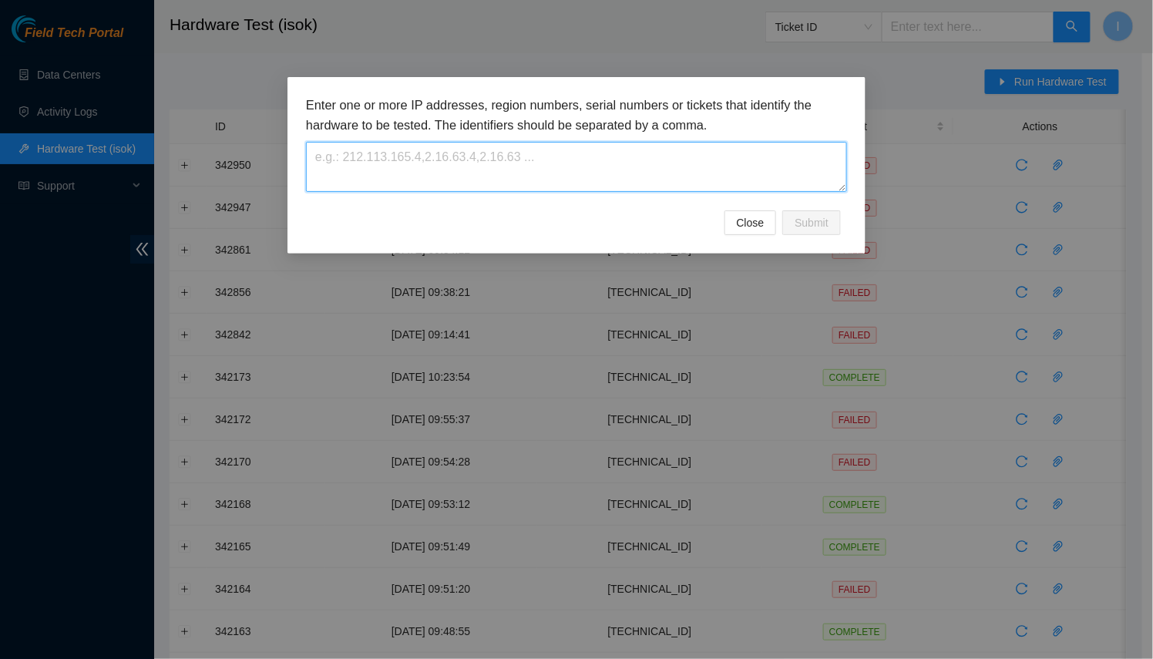
click at [765, 161] on textarea at bounding box center [576, 167] width 541 height 50
click at [821, 170] on textarea at bounding box center [576, 167] width 541 height 50
paste textarea "104.77.187.147"
type textarea "104.77.187.147"
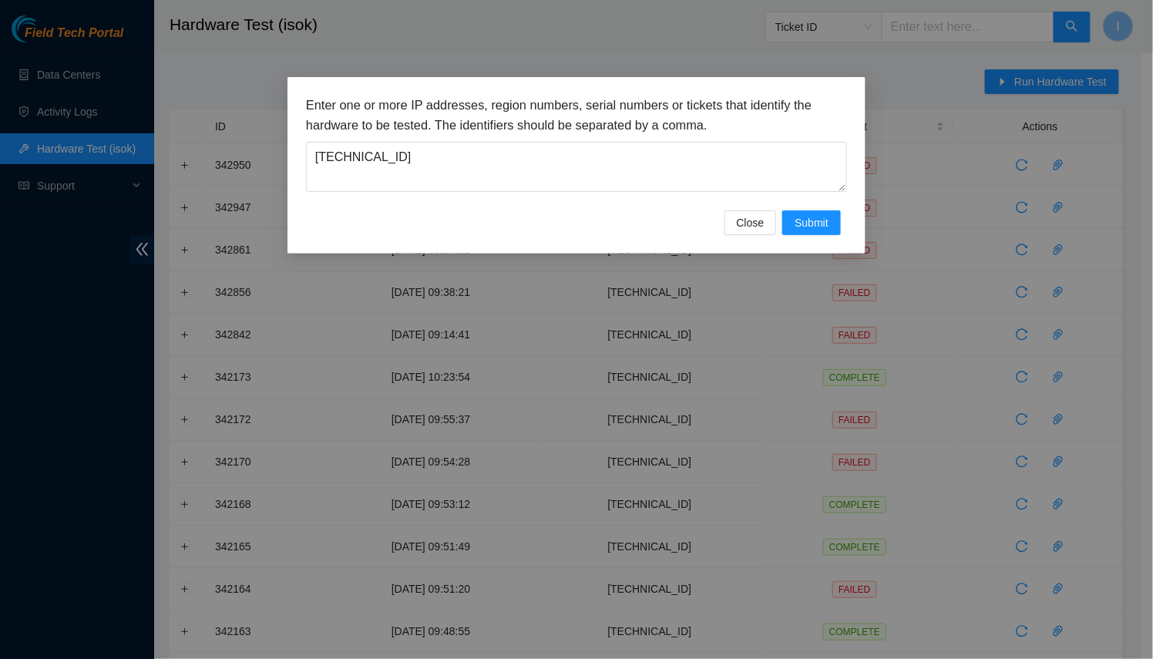
click at [844, 240] on div "Enter one or more IP addresses, region numbers, serial numbers or tickets that …" at bounding box center [576, 165] width 578 height 176
click at [811, 221] on span "Submit" at bounding box center [811, 222] width 34 height 17
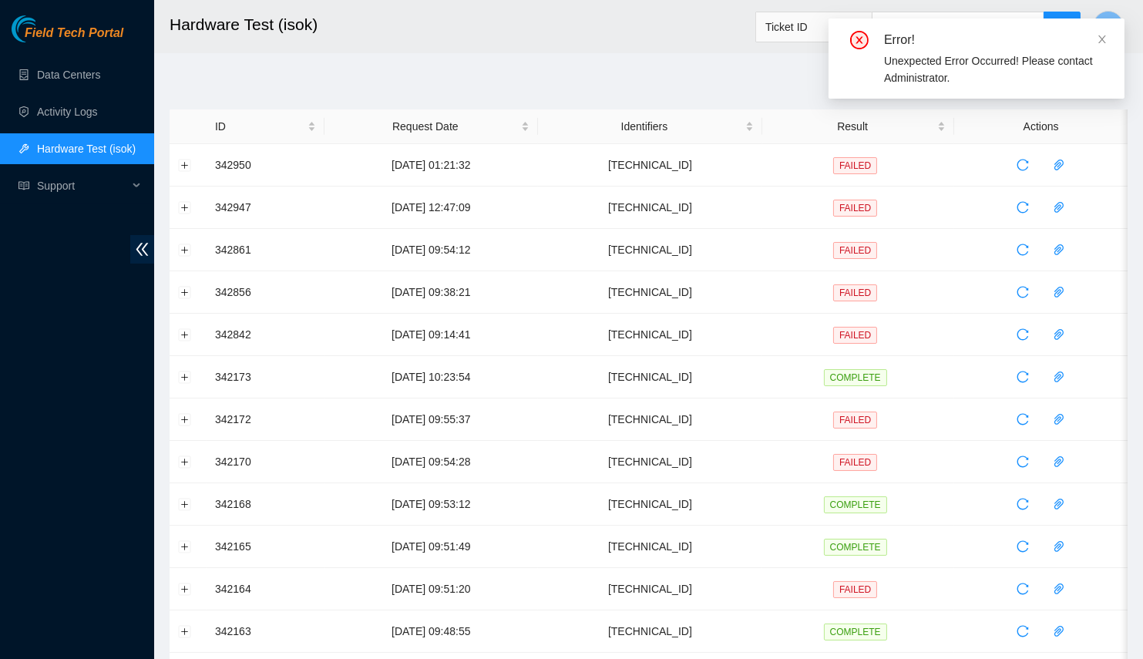
click at [1096, 40] on div "Error!" at bounding box center [995, 40] width 222 height 18
click at [1107, 37] on div "Error! Unexpected Error Occurred! Please contact Administrator." at bounding box center [976, 58] width 296 height 80
click at [1100, 39] on icon "close" at bounding box center [1101, 39] width 11 height 11
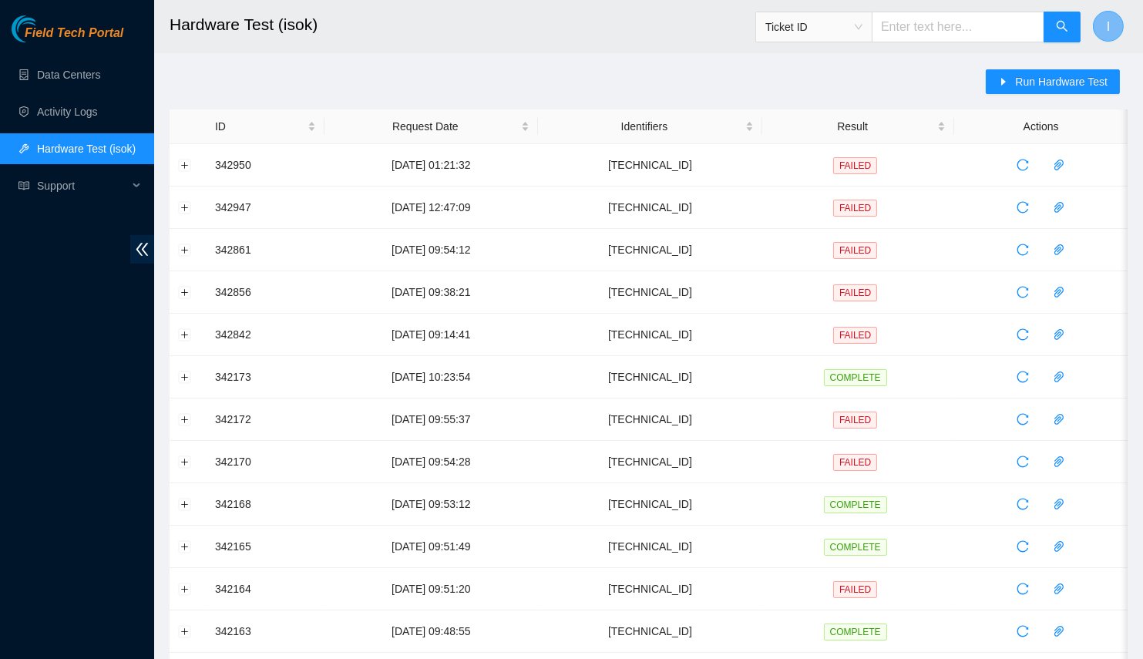
click at [1112, 29] on button "I" at bounding box center [1108, 26] width 31 height 31
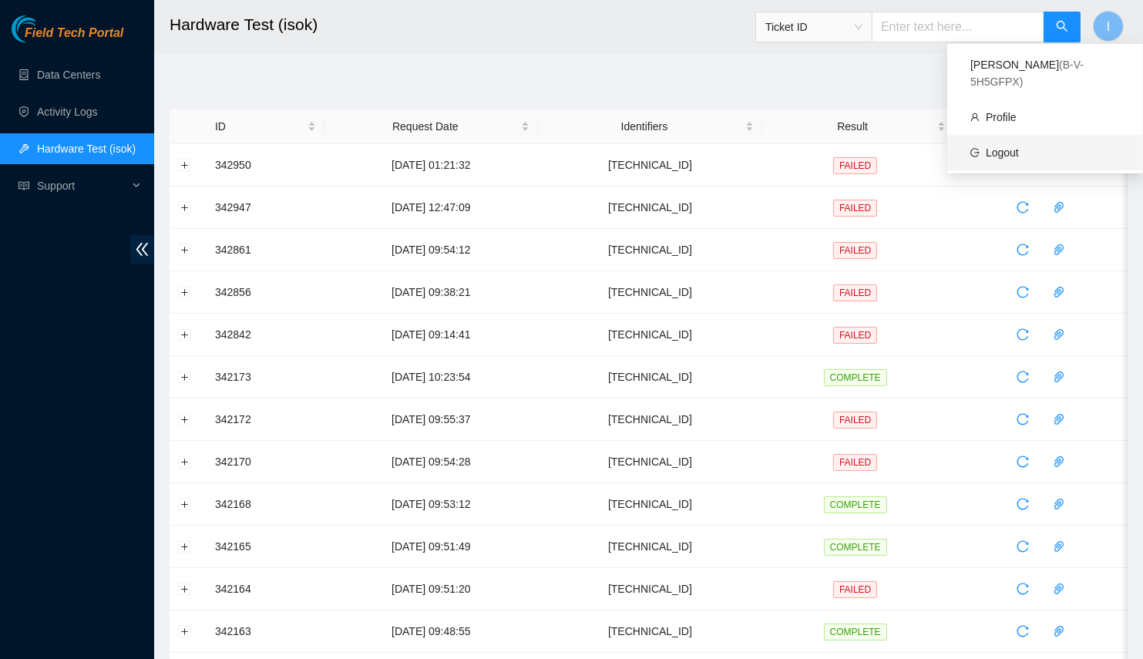
click at [1005, 146] on link "Logout" at bounding box center [1002, 152] width 33 height 12
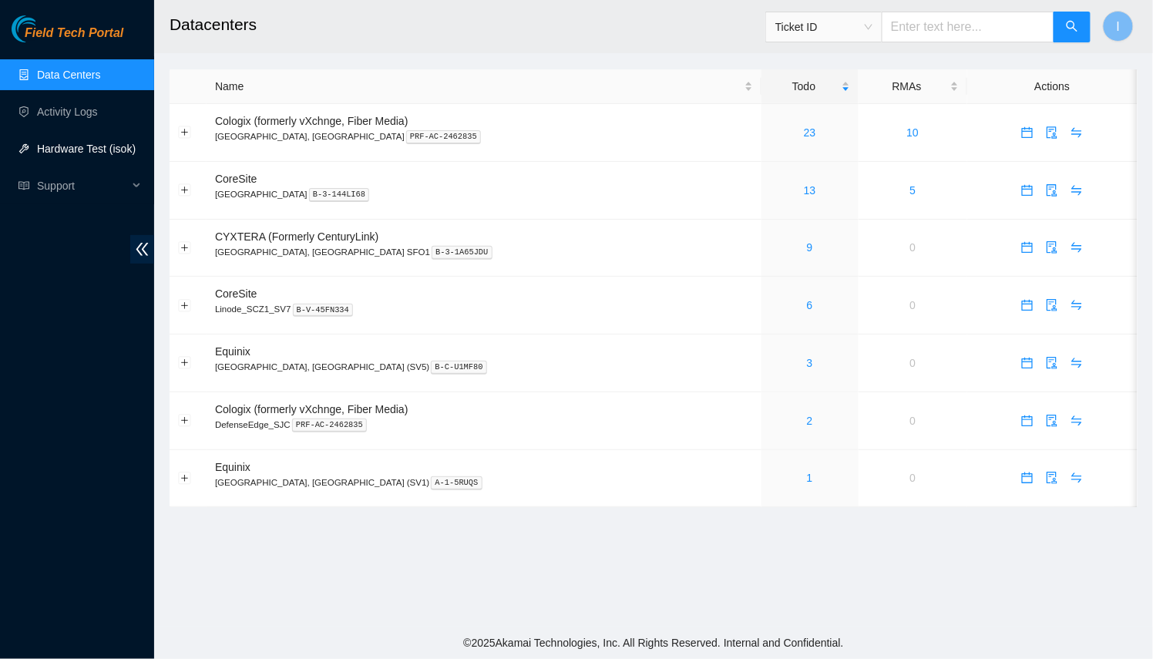
click at [62, 144] on link "Hardware Test (isok)" at bounding box center [86, 149] width 99 height 12
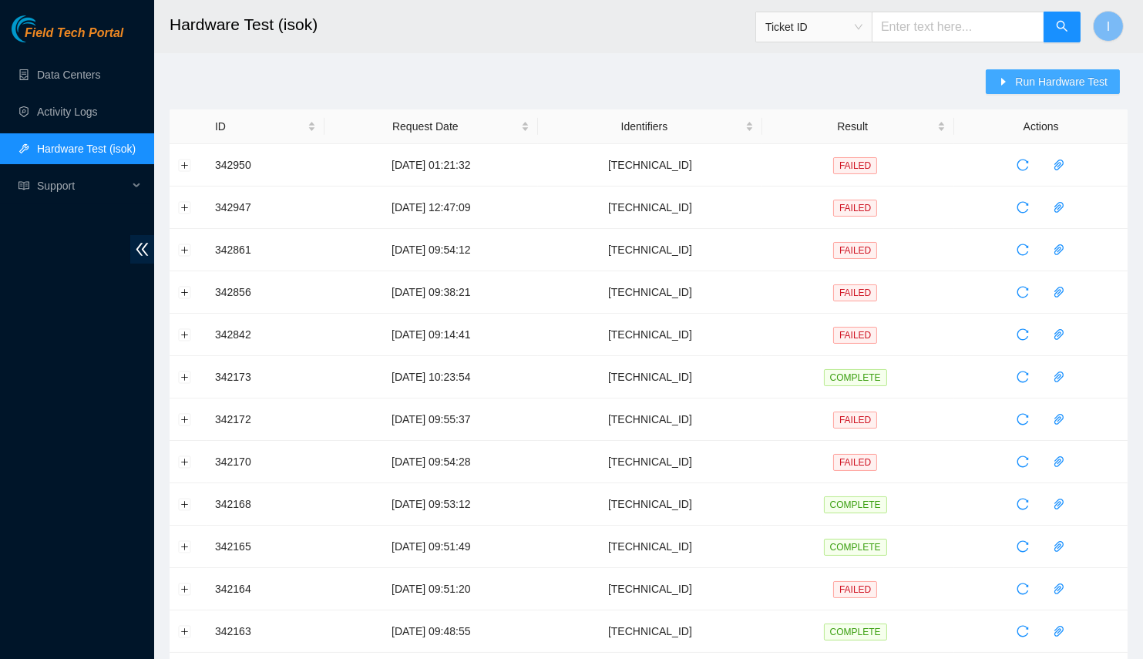
click at [1006, 69] on button "Run Hardware Test" at bounding box center [1053, 81] width 134 height 25
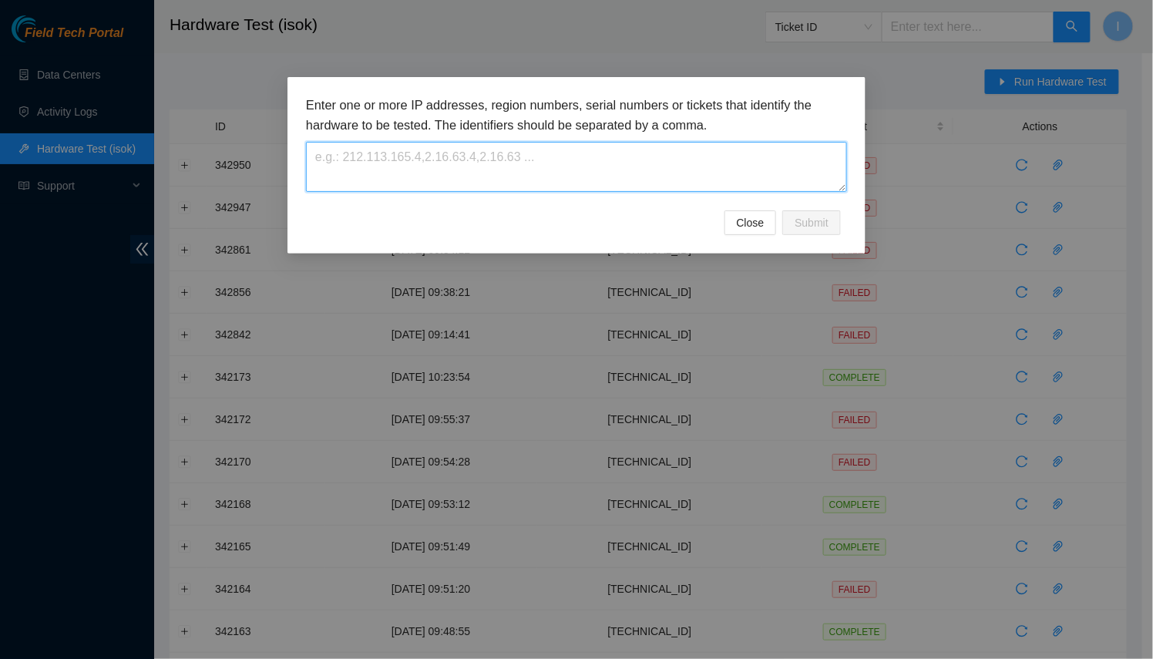
click at [736, 149] on textarea at bounding box center [576, 167] width 541 height 50
paste textarea "[TECHNICAL_ID]"
type textarea "[TECHNICAL_ID]"
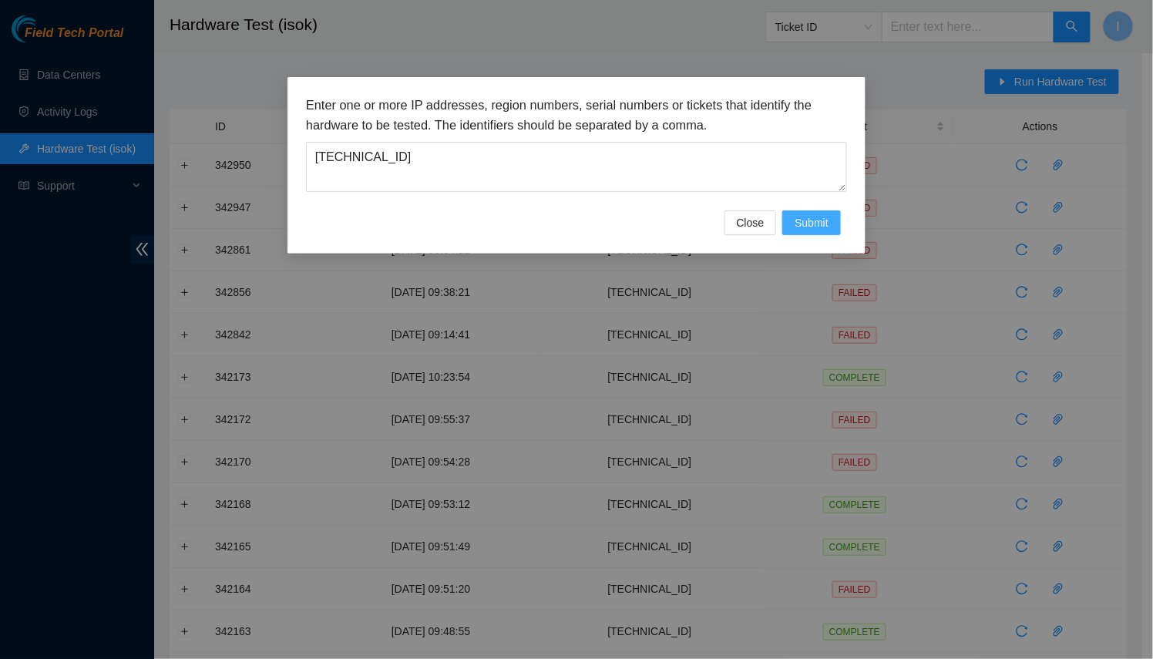
click at [830, 215] on button "Submit" at bounding box center [811, 222] width 59 height 25
